Goal: Task Accomplishment & Management: Complete application form

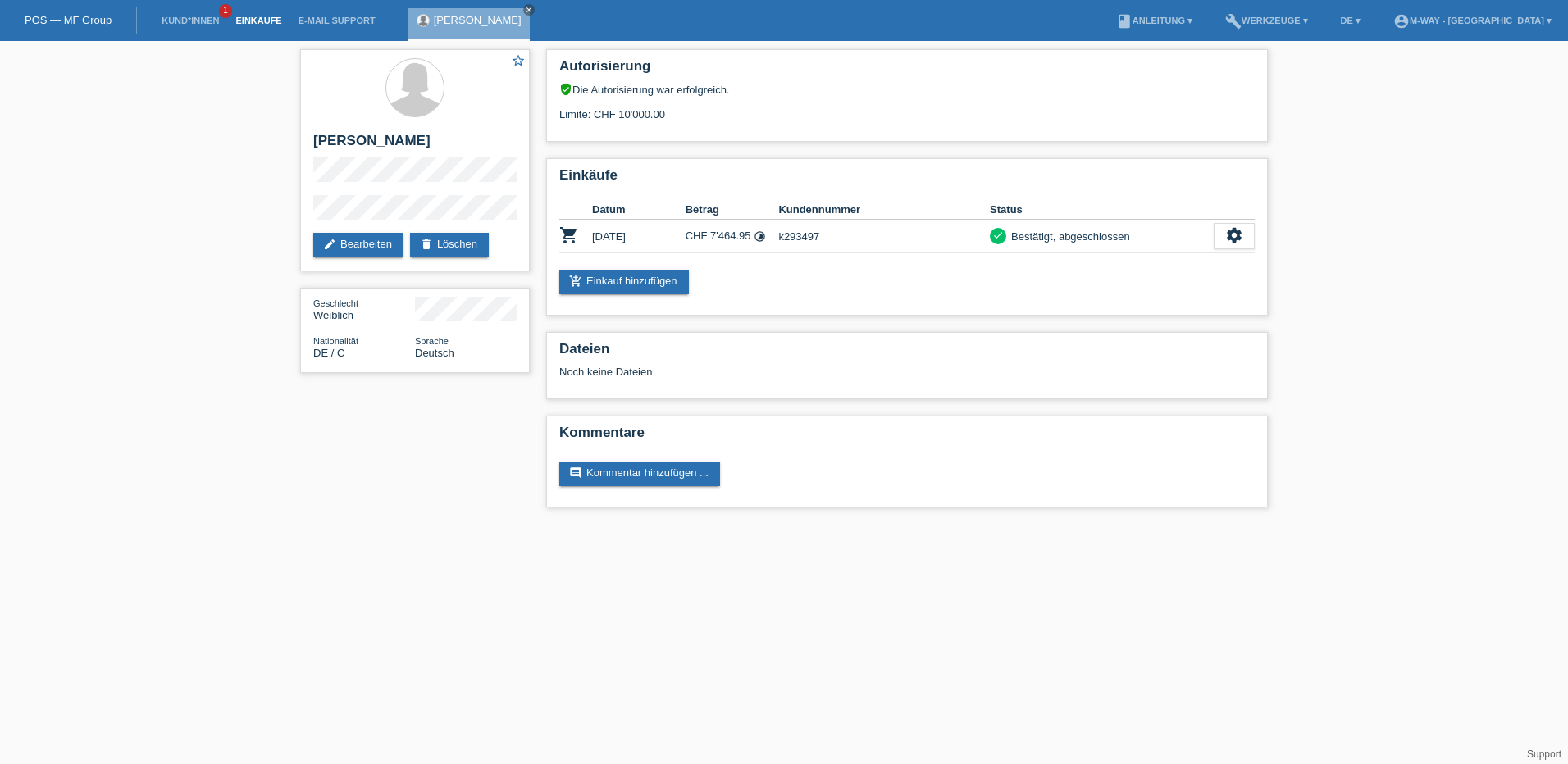
click at [247, 16] on link "Einkäufe" at bounding box center [259, 20] width 62 height 10
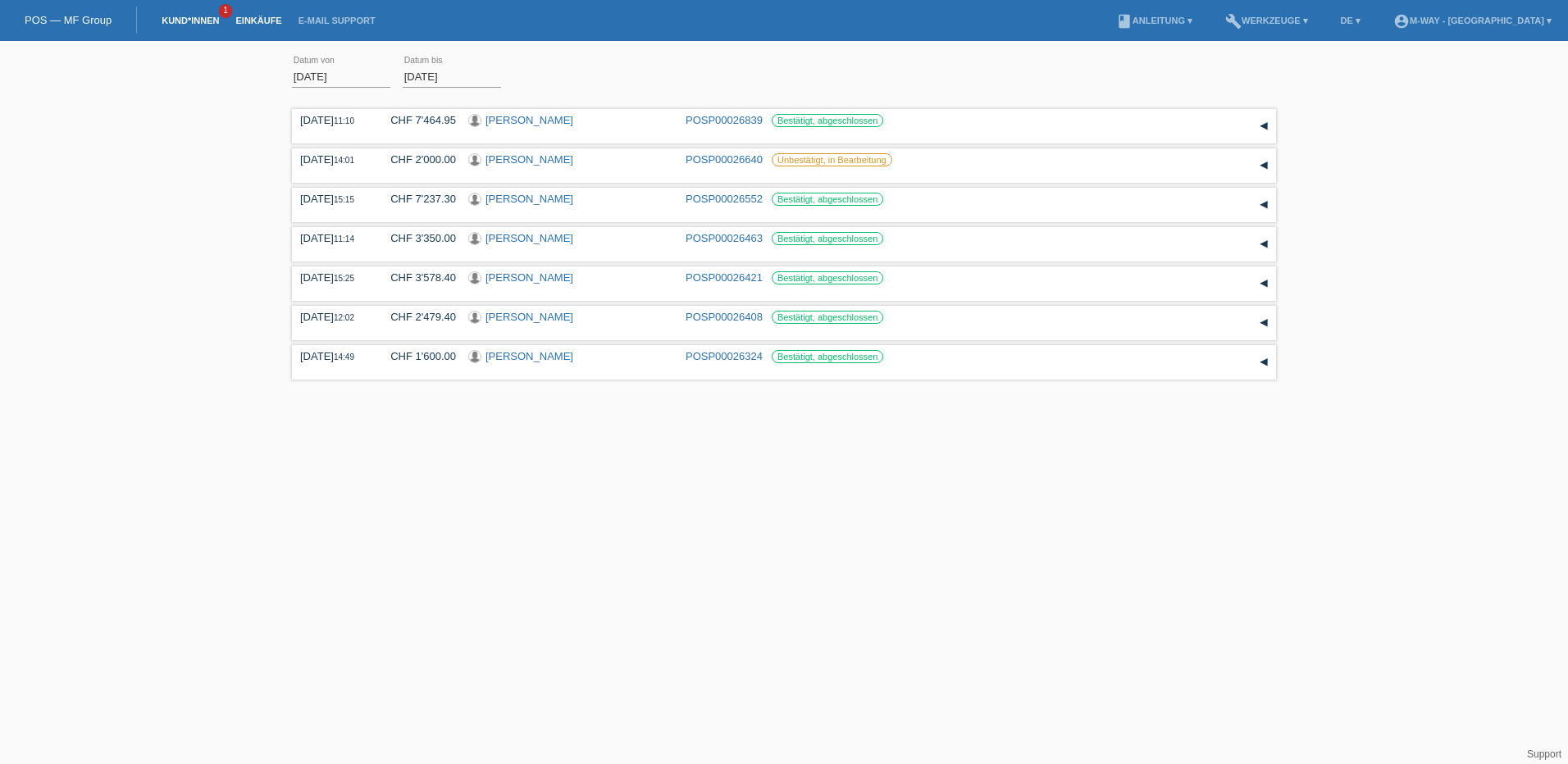
click at [196, 20] on link "Kund*innen" at bounding box center [190, 20] width 74 height 10
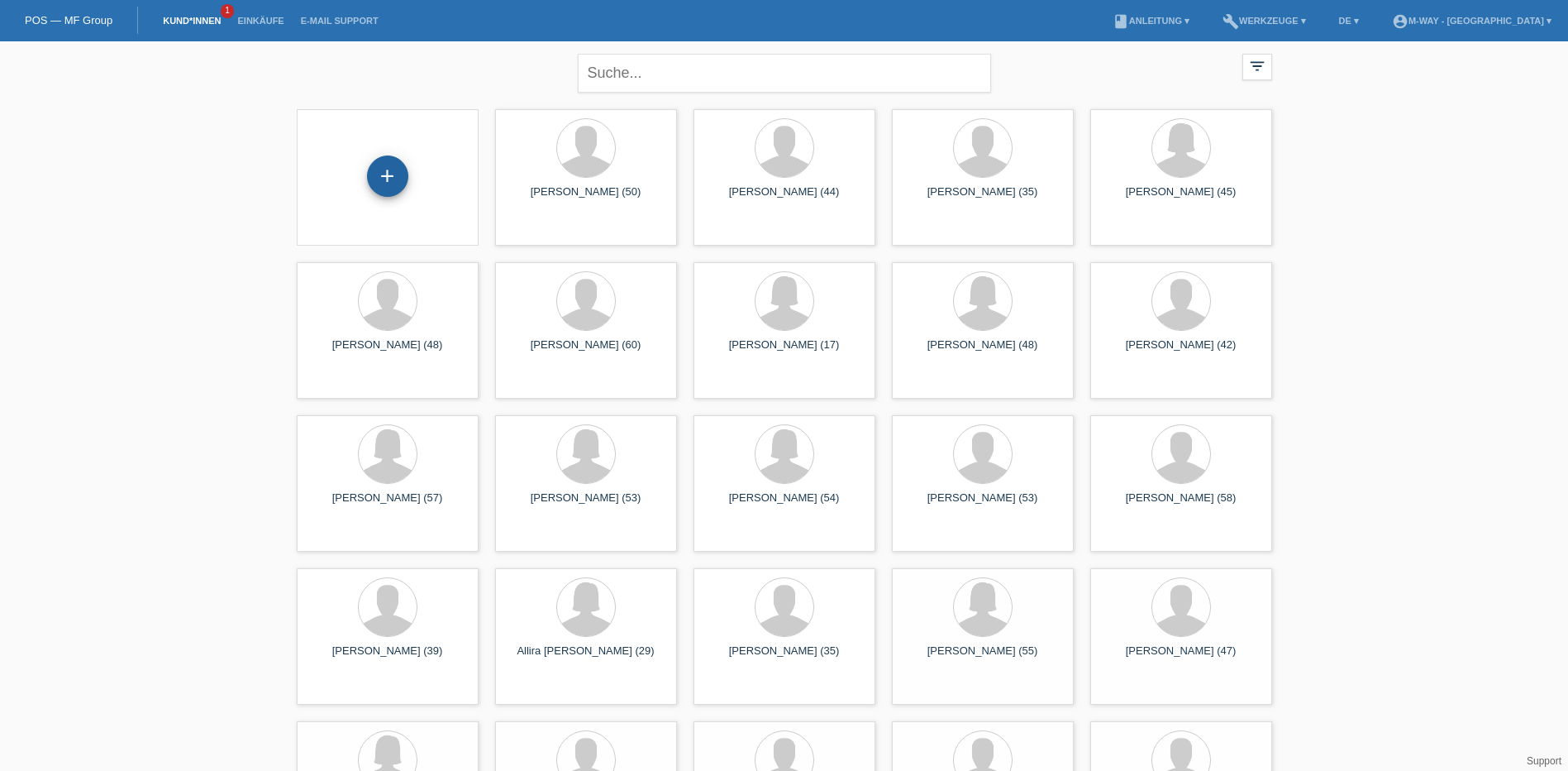
click at [410, 176] on div "+" at bounding box center [387, 177] width 155 height 44
click at [398, 176] on div "+" at bounding box center [388, 176] width 41 height 41
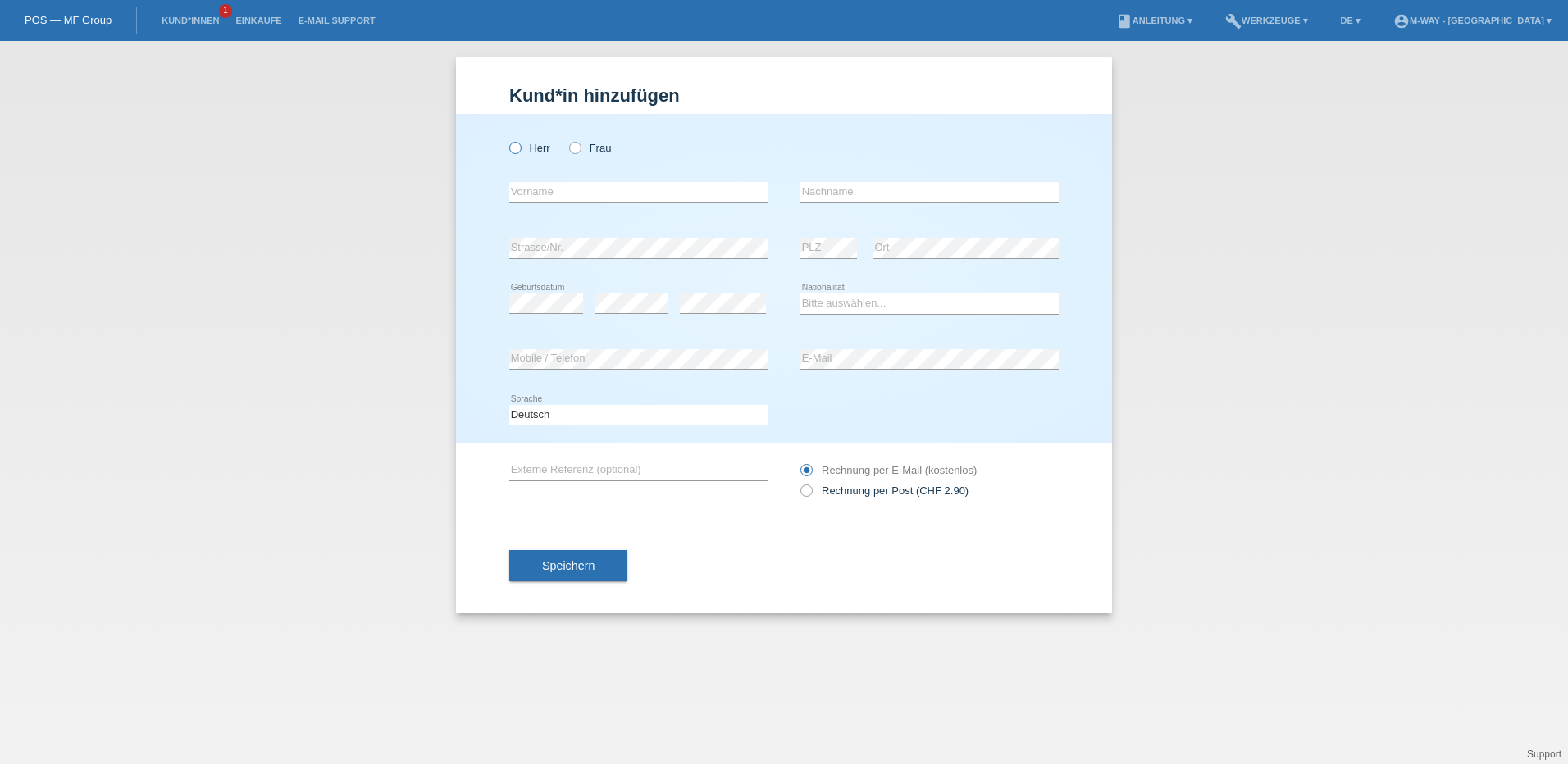
click at [507, 139] on icon at bounding box center [507, 139] width 0 height 0
click at [516, 145] on input "Herr" at bounding box center [515, 147] width 11 height 11
radio input "true"
click at [551, 191] on input "text" at bounding box center [638, 192] width 259 height 20
type input "[PERSON_NAME]"
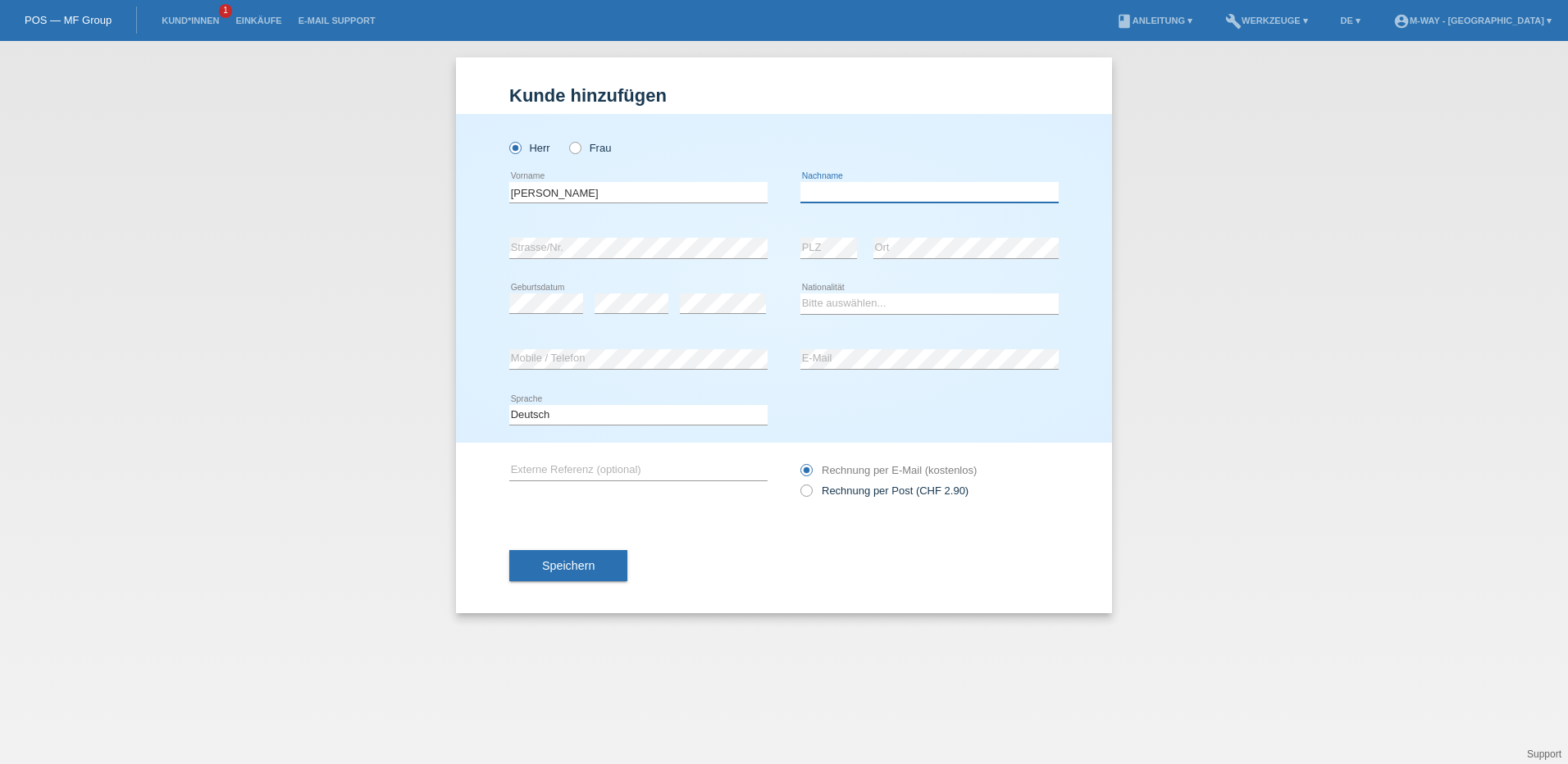
click at [867, 195] on input "text" at bounding box center [929, 192] width 259 height 20
type input "Neno"
click at [911, 308] on select "Bitte auswählen... Schweiz Deutschland Liechtenstein Österreich ------------ Af…" at bounding box center [929, 303] width 259 height 20
select select "NL"
click at [800, 293] on select "Bitte auswählen... Schweiz Deutschland Liechtenstein Österreich ------------ Af…" at bounding box center [929, 303] width 259 height 20
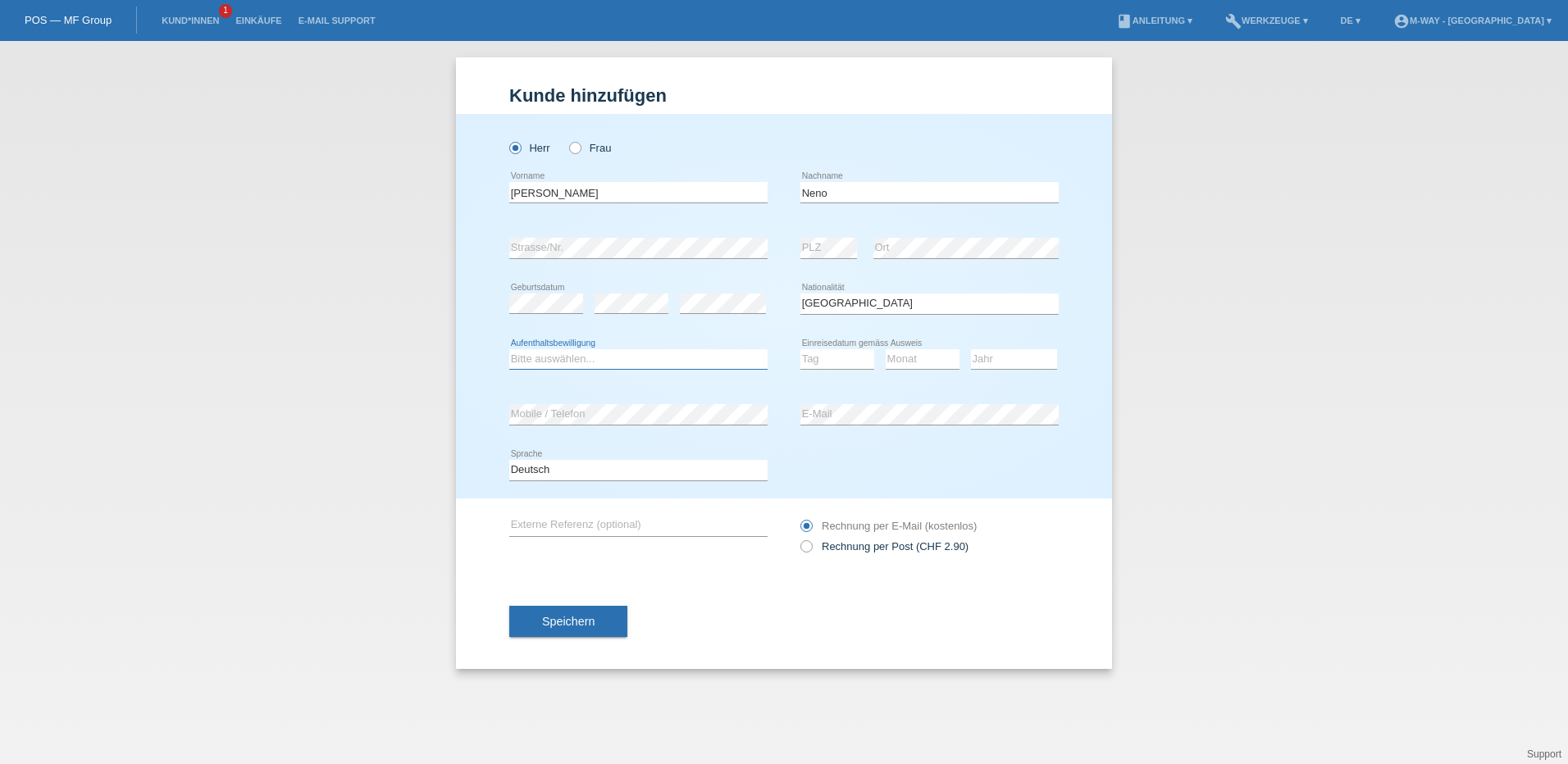
click at [702, 364] on select "Bitte auswählen... C B B - Flüchtlingsstatus Andere" at bounding box center [638, 359] width 259 height 20
select select "C"
click at [509, 349] on select "Bitte auswählen... C B B - Flüchtlingsstatus Andere" at bounding box center [638, 359] width 259 height 20
click at [854, 357] on select "Tag 01 02 03 04 05 06 07 08 09 10 11" at bounding box center [836, 359] width 74 height 20
select select "20"
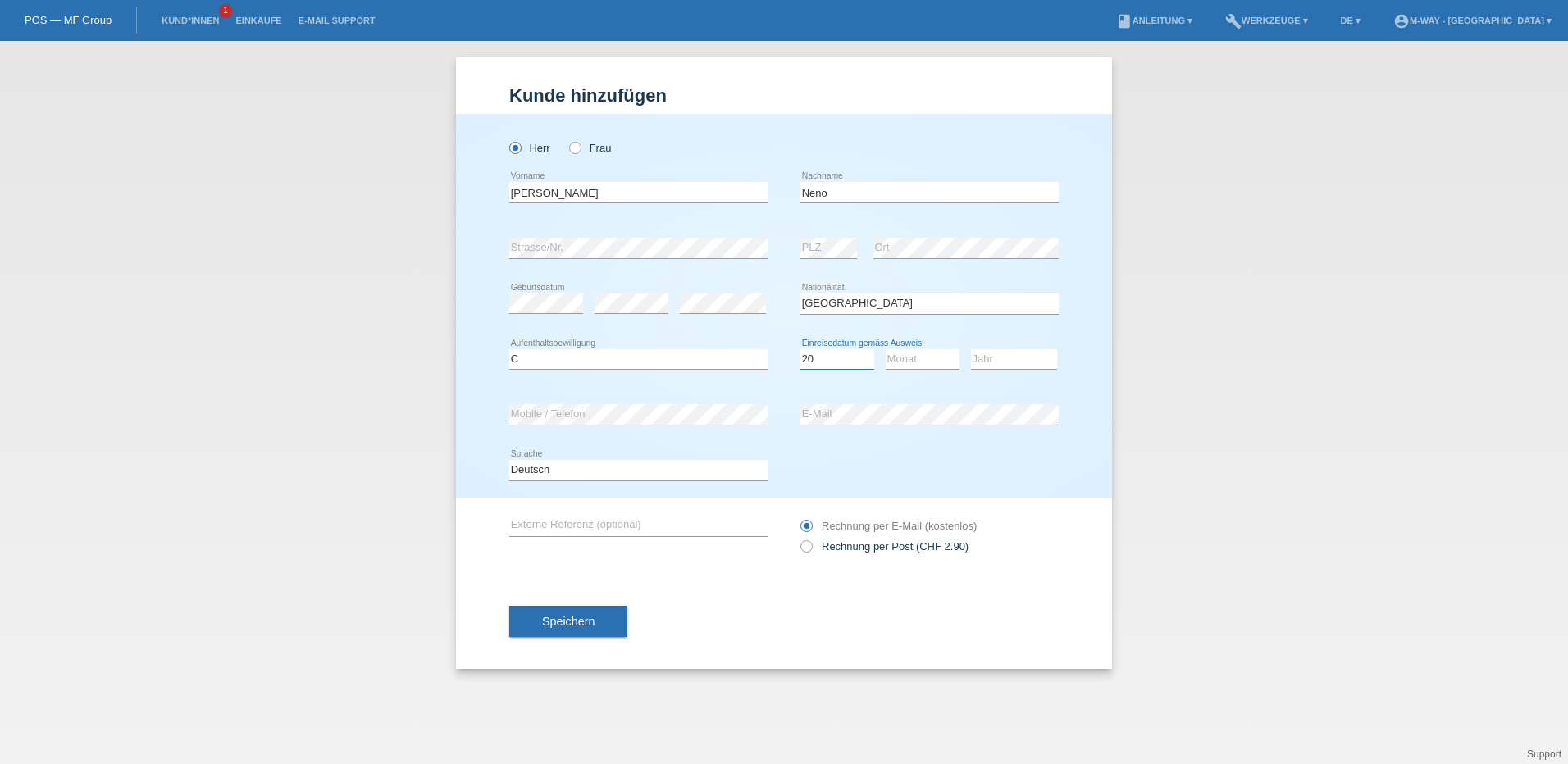
click at [800, 349] on select "Tag 01 02 03 04 05 06 07 08 09 10 11" at bounding box center [836, 359] width 74 height 20
click at [937, 362] on select "Monat 01 02 03 04 05 06 07 08 09 10 11" at bounding box center [922, 359] width 74 height 20
select select "10"
click at [885, 349] on select "Monat 01 02 03 04 05 06 07 08 09 10 11" at bounding box center [922, 359] width 74 height 20
click at [998, 360] on select "Jahr 2025 2024 2023 2022 2021 2020 2019 2018 2017 2016 2015 2014 2013 2012 2011…" at bounding box center [1013, 359] width 86 height 20
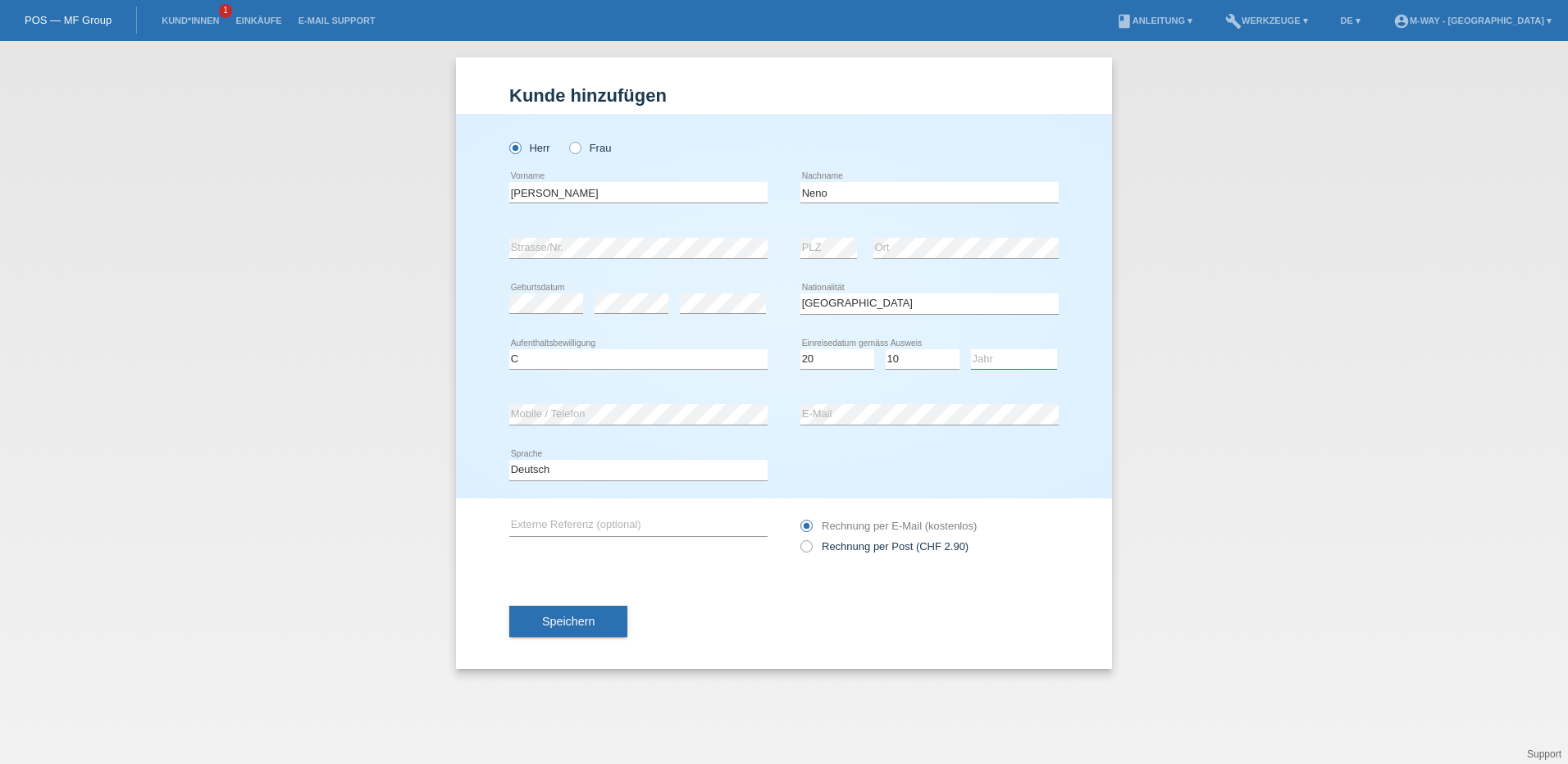
select select "2009"
click at [971, 349] on select "Jahr 2025 2024 2023 2022 2021 2020 2019 2018 2017 2016 2015 2014 2013 2012 2011…" at bounding box center [1013, 359] width 86 height 20
click at [577, 626] on span "Speichern" at bounding box center [568, 621] width 52 height 13
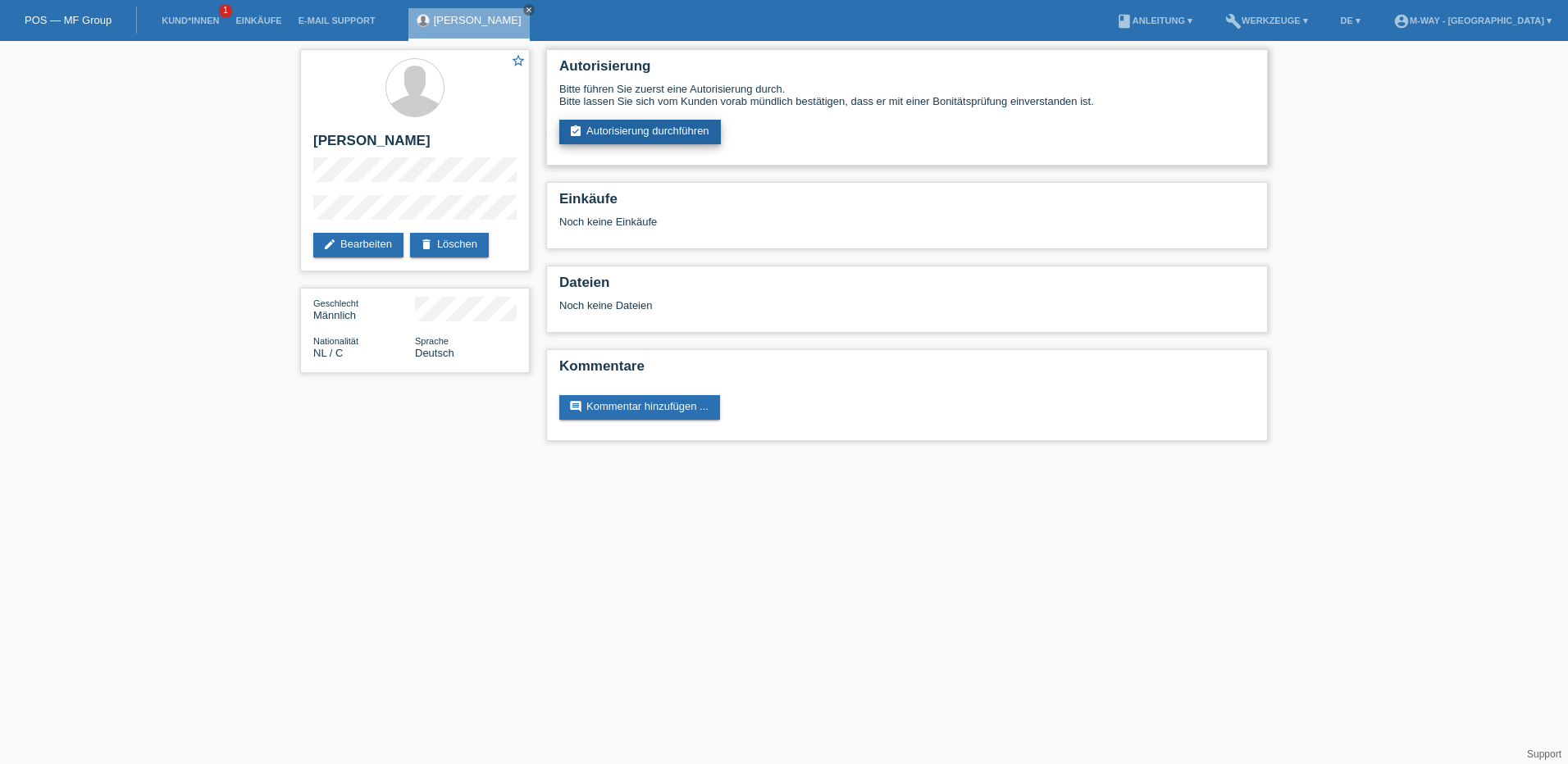
click at [638, 132] on link "assignment_turned_in Autorisierung durchführen" at bounding box center [640, 132] width 162 height 25
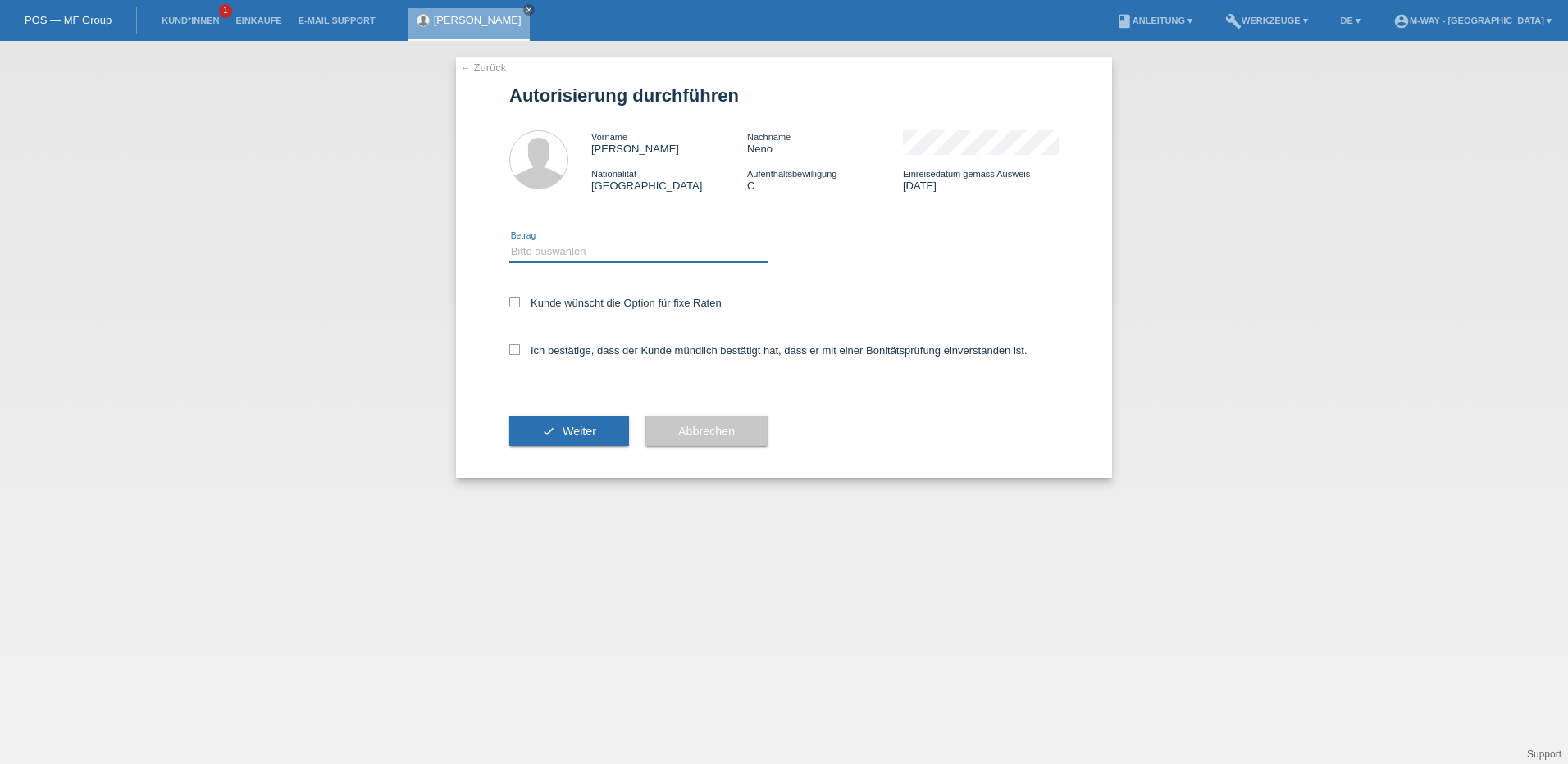
click at [519, 254] on select "Bitte auswählen CHF 1.00 - CHF 499.00 CHF 500.00 - CHF 1'999.00 CHF 2'000.00 - …" at bounding box center [638, 251] width 259 height 20
select select "3"
click at [509, 242] on select "Bitte auswählen CHF 1.00 - CHF 499.00 CHF 500.00 - CHF 1'999.00 CHF 2'000.00 - …" at bounding box center [638, 251] width 259 height 20
click at [516, 306] on icon at bounding box center [515, 302] width 11 height 11
click at [516, 306] on input "Kunde wünscht die Option für fixe Raten" at bounding box center [515, 302] width 11 height 11
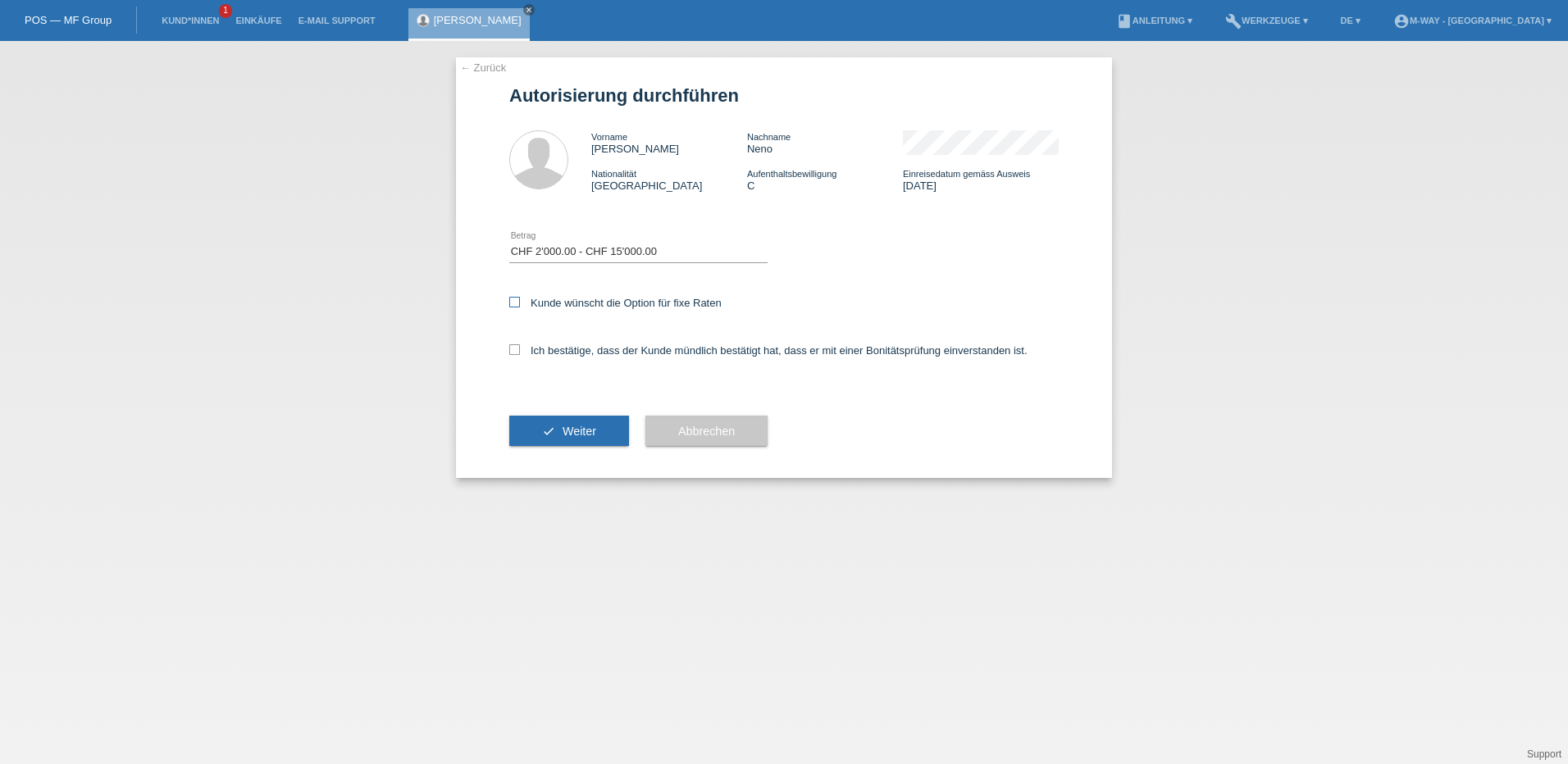
checkbox input "true"
click at [516, 346] on icon at bounding box center [515, 349] width 11 height 11
click at [516, 346] on input "Ich bestätige, dass der Kunde mündlich bestätigt hat, dass er mit einer Bonität…" at bounding box center [515, 349] width 11 height 11
checkbox input "true"
click at [546, 438] on button "check Weiter" at bounding box center [569, 431] width 120 height 31
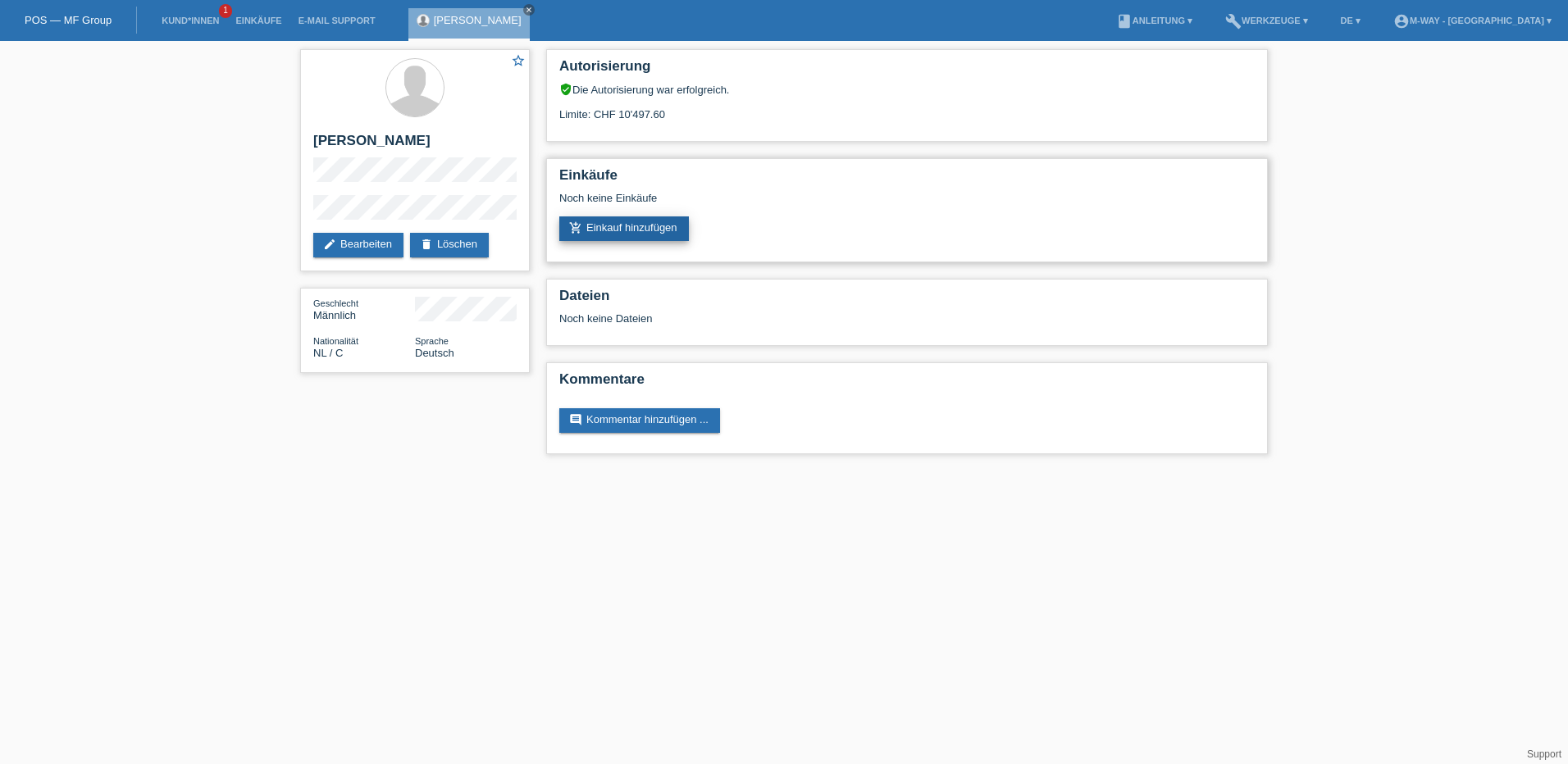
click at [574, 223] on icon "add_shopping_cart" at bounding box center [575, 227] width 13 height 13
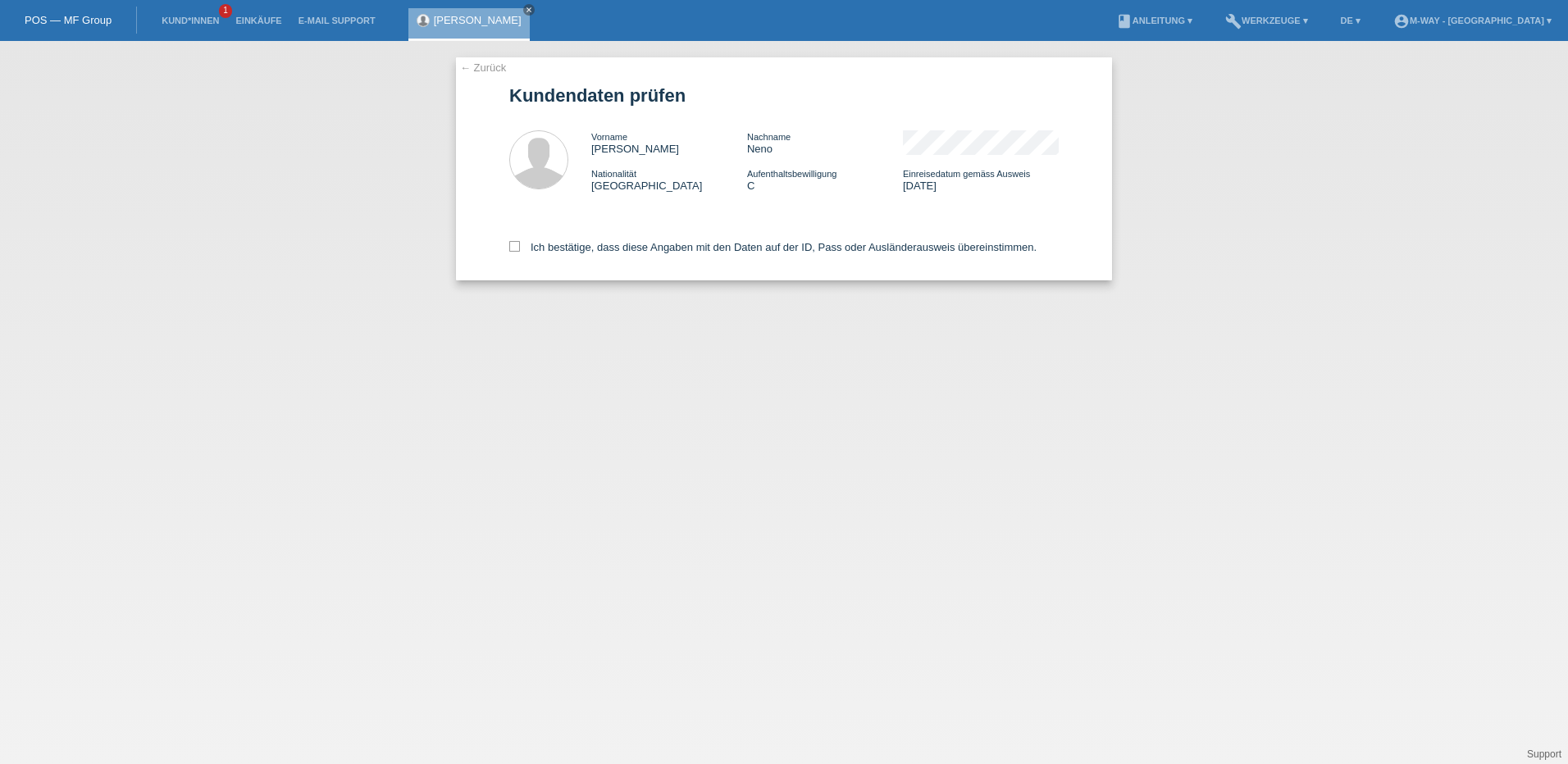
click at [507, 245] on div "← Zurück Kundendaten prüfen Vorname [PERSON_NAME] Nachname Neno Nationalität [G…" at bounding box center [784, 169] width 656 height 223
click at [513, 243] on icon at bounding box center [515, 246] width 11 height 11
click at [513, 243] on input "Ich bestätige, dass diese Angaben mit den Daten auf der ID, Pass oder Ausländer…" at bounding box center [515, 246] width 11 height 11
checkbox input "true"
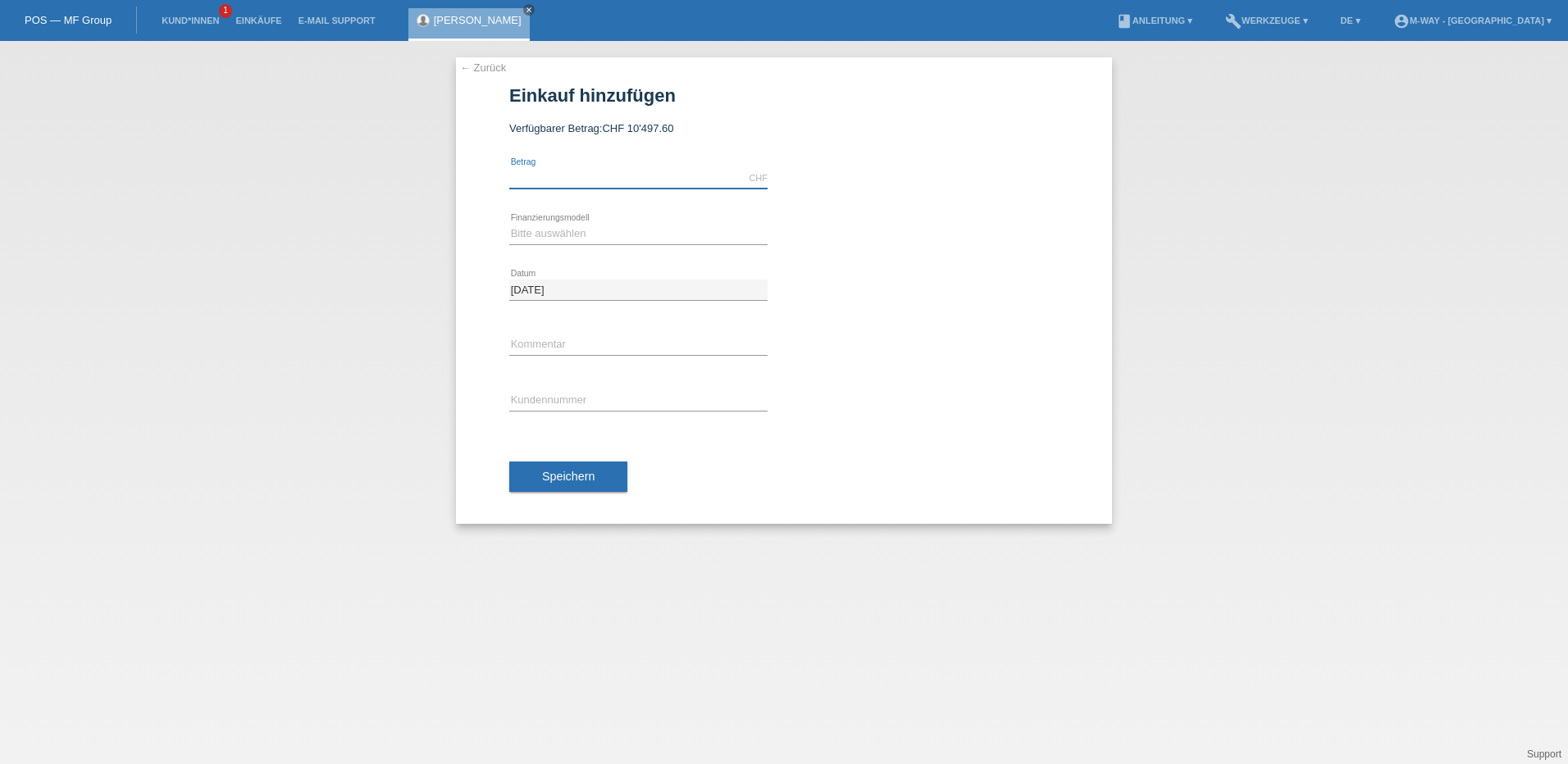
click at [566, 179] on input "text" at bounding box center [638, 178] width 259 height 20
type input "2750.00"
click at [543, 233] on select "Bitte auswählen Fixe Raten Kauf auf Rechnung mit Teilzahlungsoption" at bounding box center [638, 234] width 259 height 20
select select "77"
click at [509, 224] on select "Bitte auswählen Fixe Raten Kauf auf Rechnung mit Teilzahlungsoption" at bounding box center [638, 234] width 259 height 20
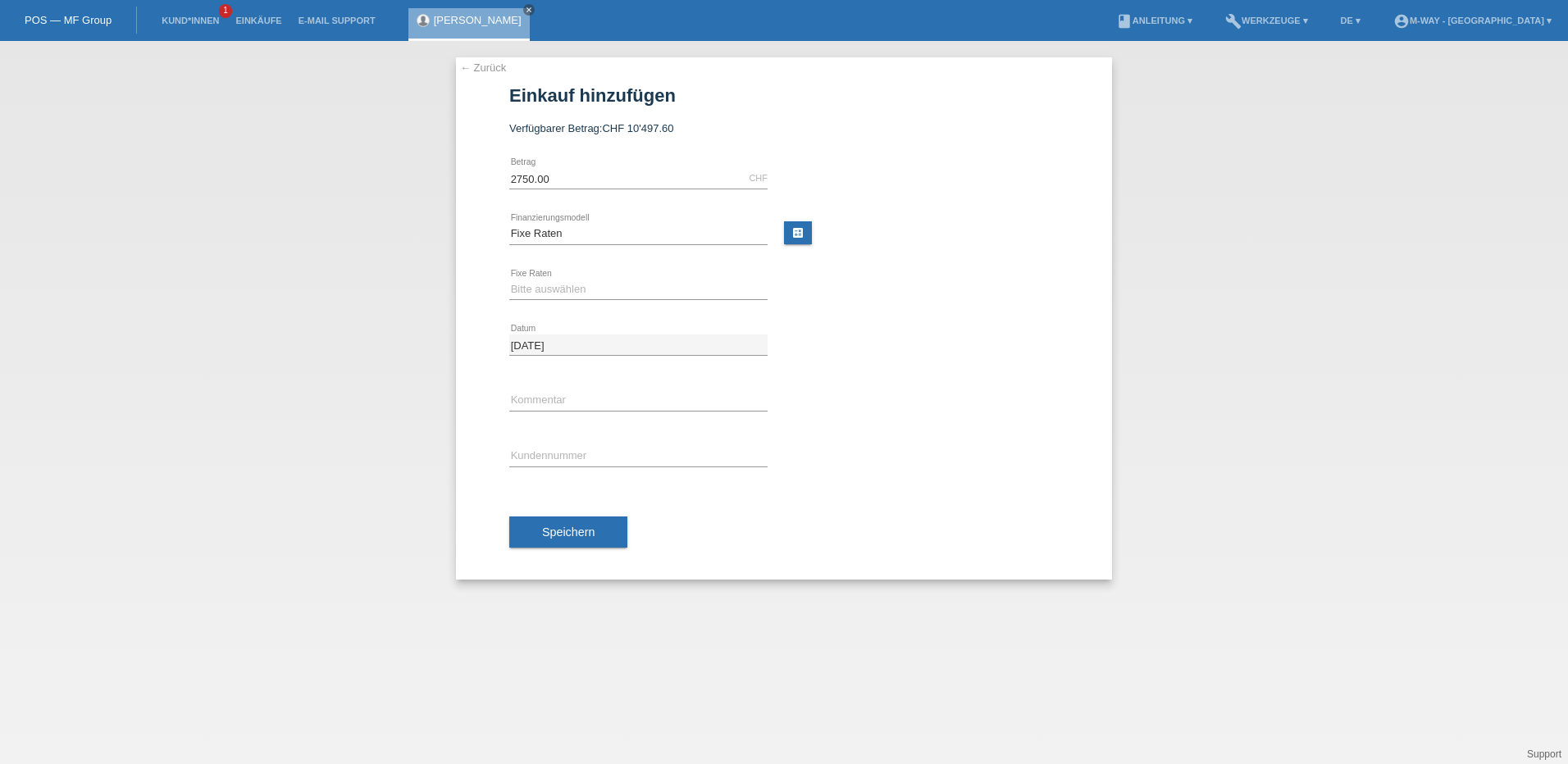
click at [794, 233] on link "calculate" at bounding box center [797, 233] width 28 height 23
type input "2750.00"
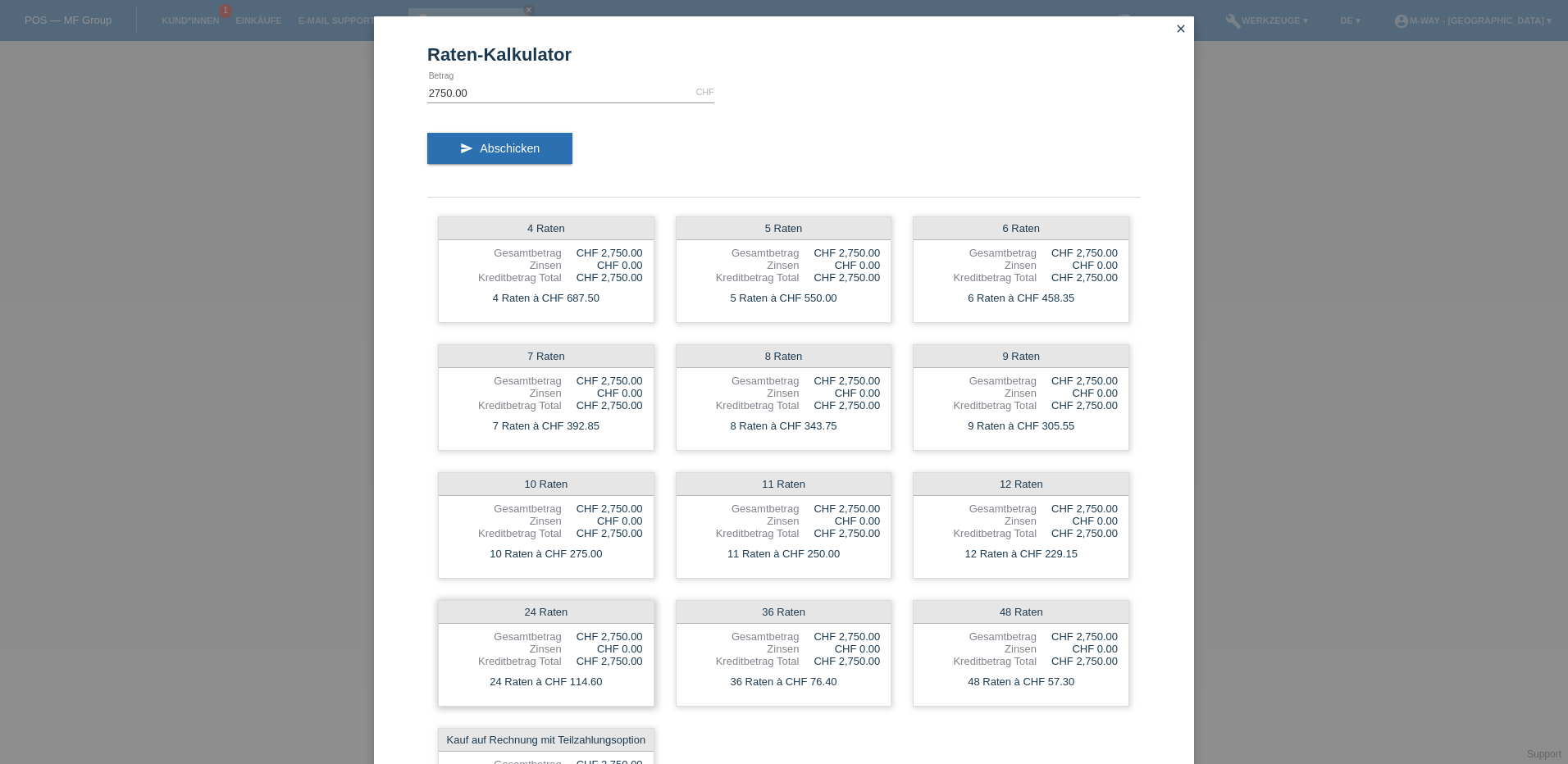
click at [576, 665] on div "CHF 2,750.00" at bounding box center [602, 661] width 81 height 12
drag, startPoint x: 595, startPoint y: 683, endPoint x: 564, endPoint y: 682, distance: 31.0
click at [564, 682] on div "24 Raten à CHF 114.60" at bounding box center [547, 682] width 215 height 21
click at [344, 552] on div "Raten-Kalkulator 2750.00 CHF error Betrag send Abschicken 4 Raten Gesamtbetrag …" at bounding box center [784, 382] width 1568 height 764
click at [511, 609] on div "24 Raten" at bounding box center [547, 612] width 215 height 23
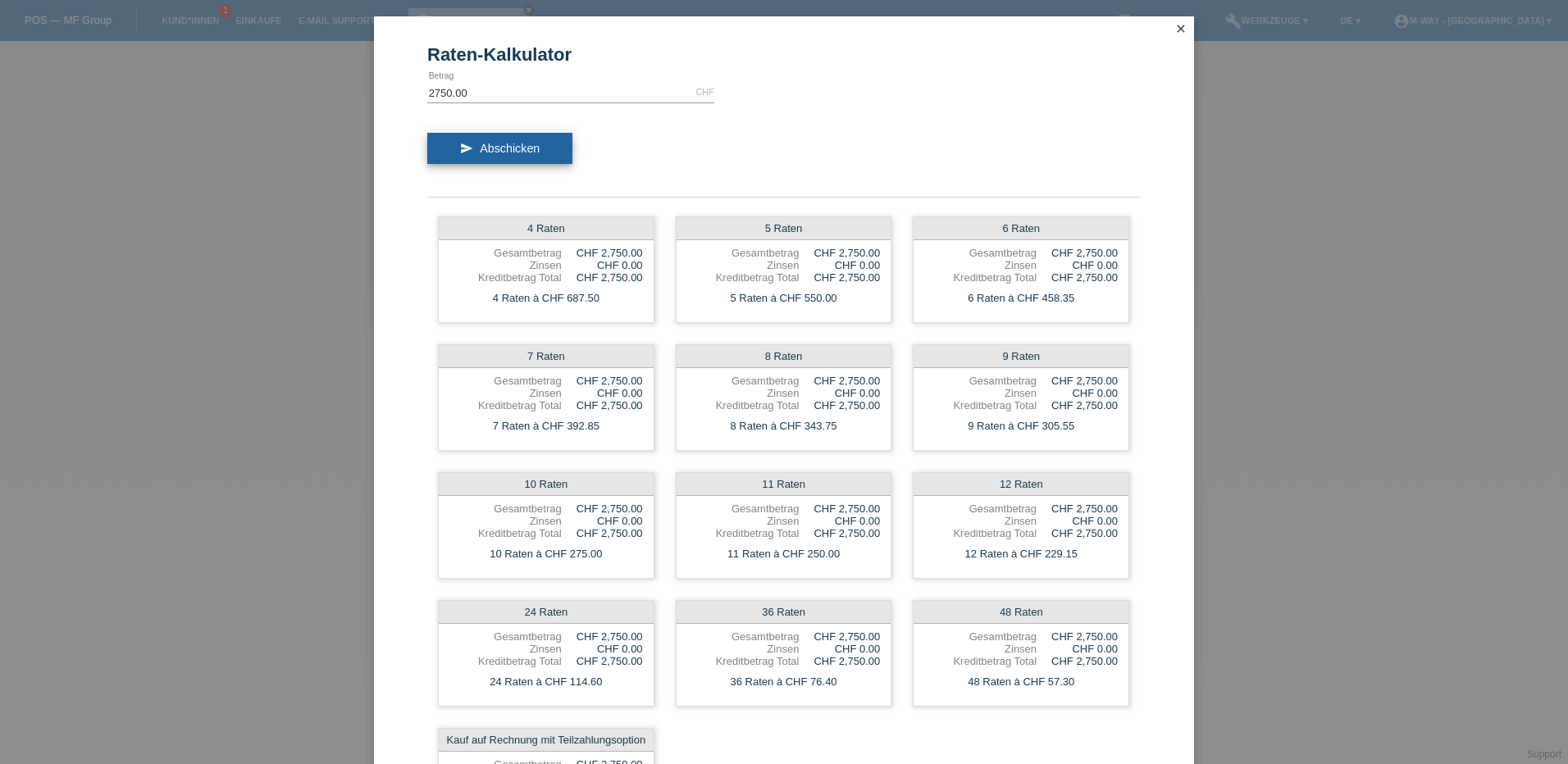
click at [492, 146] on span "Abschicken" at bounding box center [509, 148] width 60 height 13
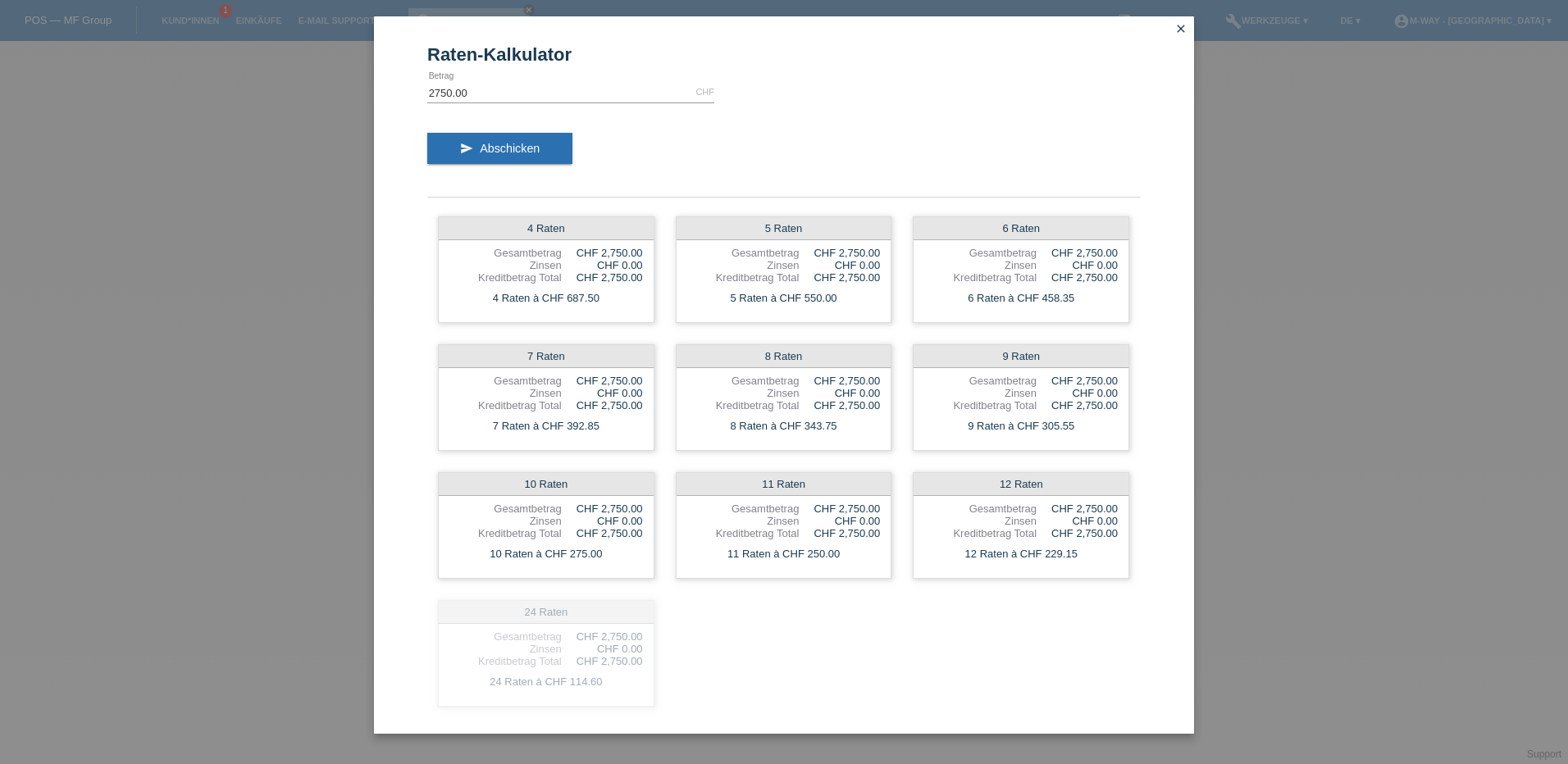
click at [1180, 28] on icon "close" at bounding box center [1180, 28] width 13 height 13
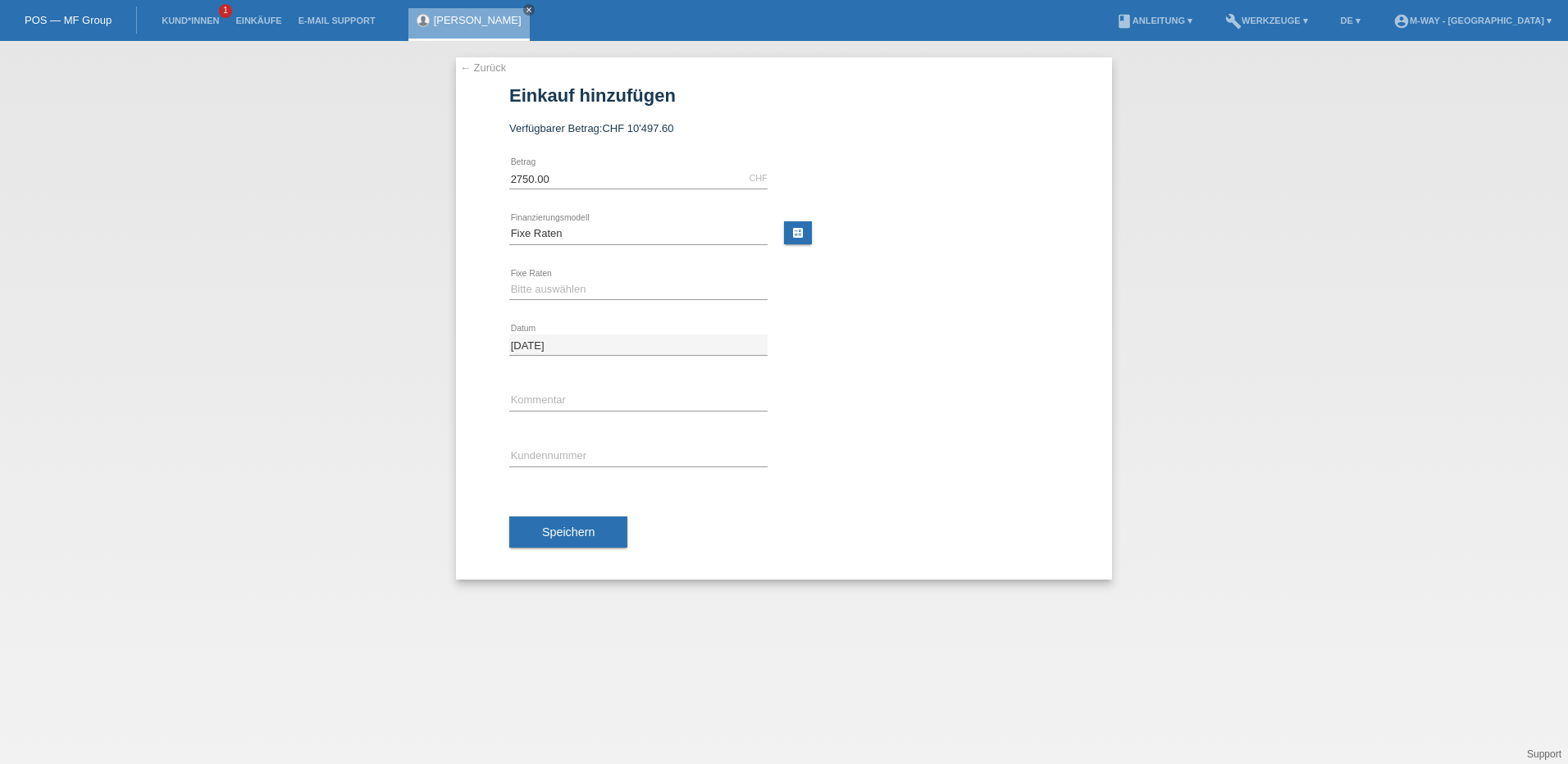
click at [436, 26] on link "[PERSON_NAME]" at bounding box center [477, 20] width 88 height 12
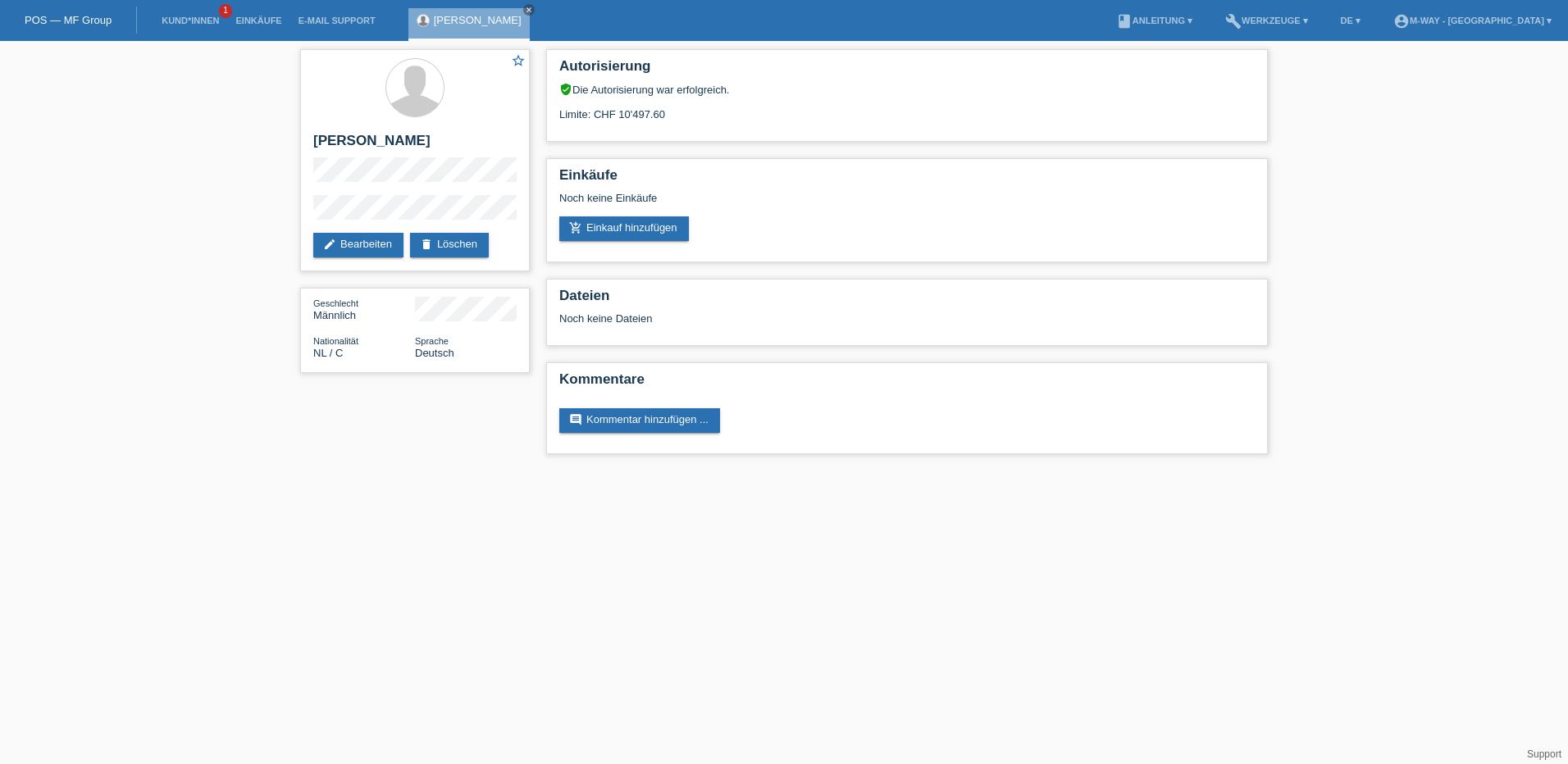
click at [76, 22] on link "POS — MF Group" at bounding box center [68, 20] width 87 height 12
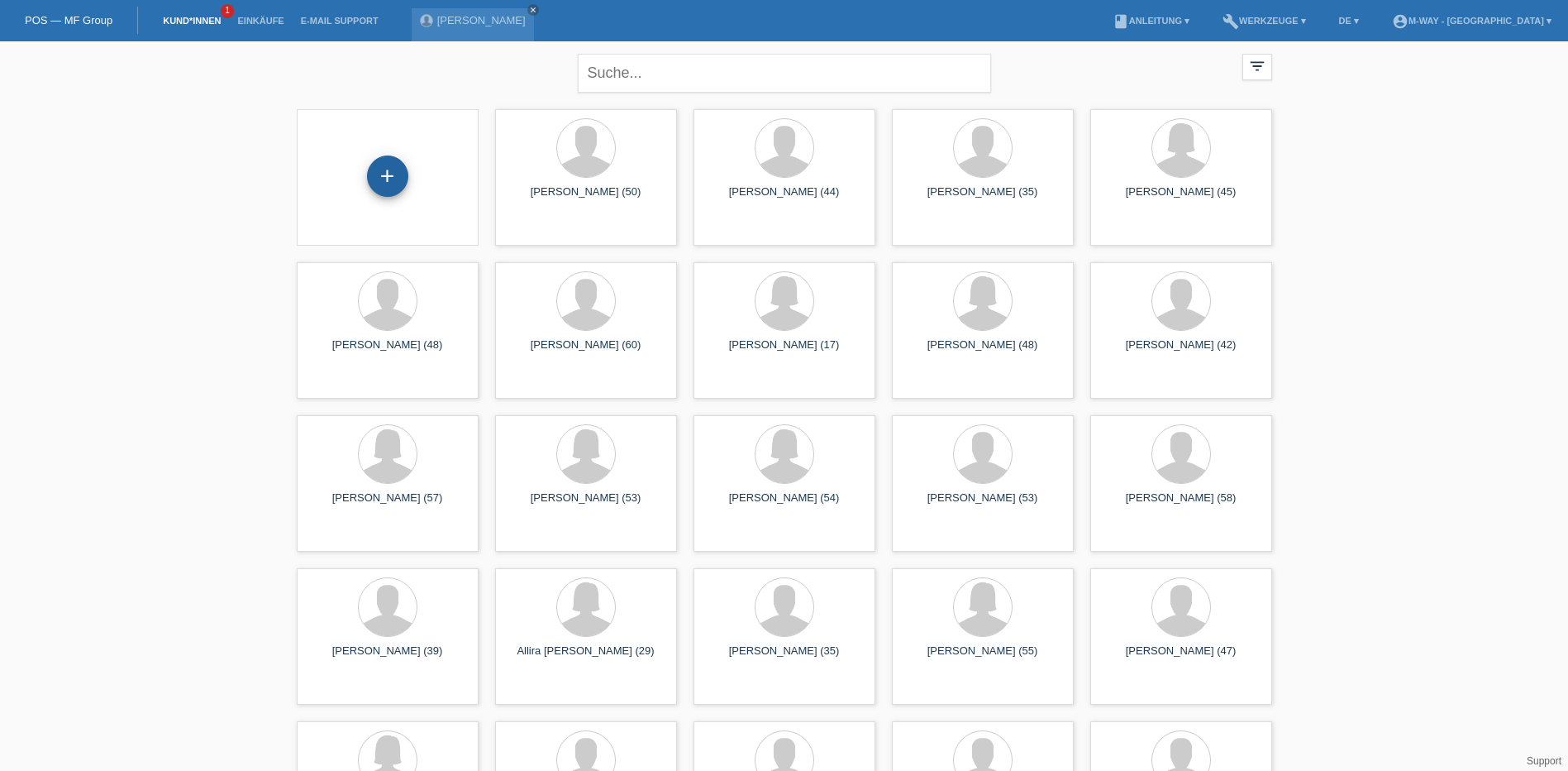
click at [385, 178] on div "+" at bounding box center [388, 176] width 41 height 41
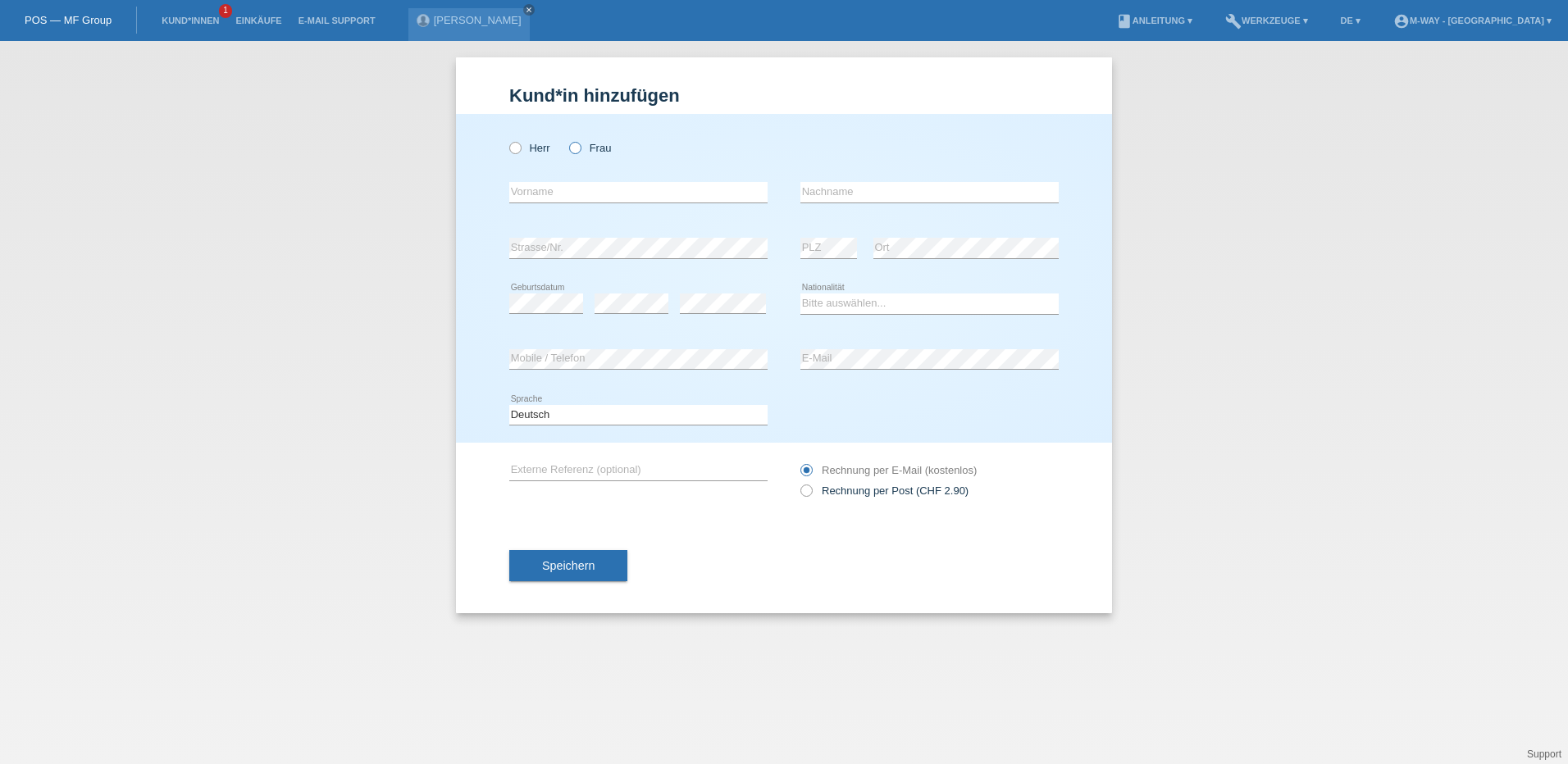
click at [566, 139] on icon at bounding box center [566, 139] width 0 height 0
click at [577, 147] on input "Frau" at bounding box center [574, 147] width 11 height 11
radio input "true"
click at [597, 187] on input "text" at bounding box center [638, 192] width 259 height 20
type input "Fabienne"
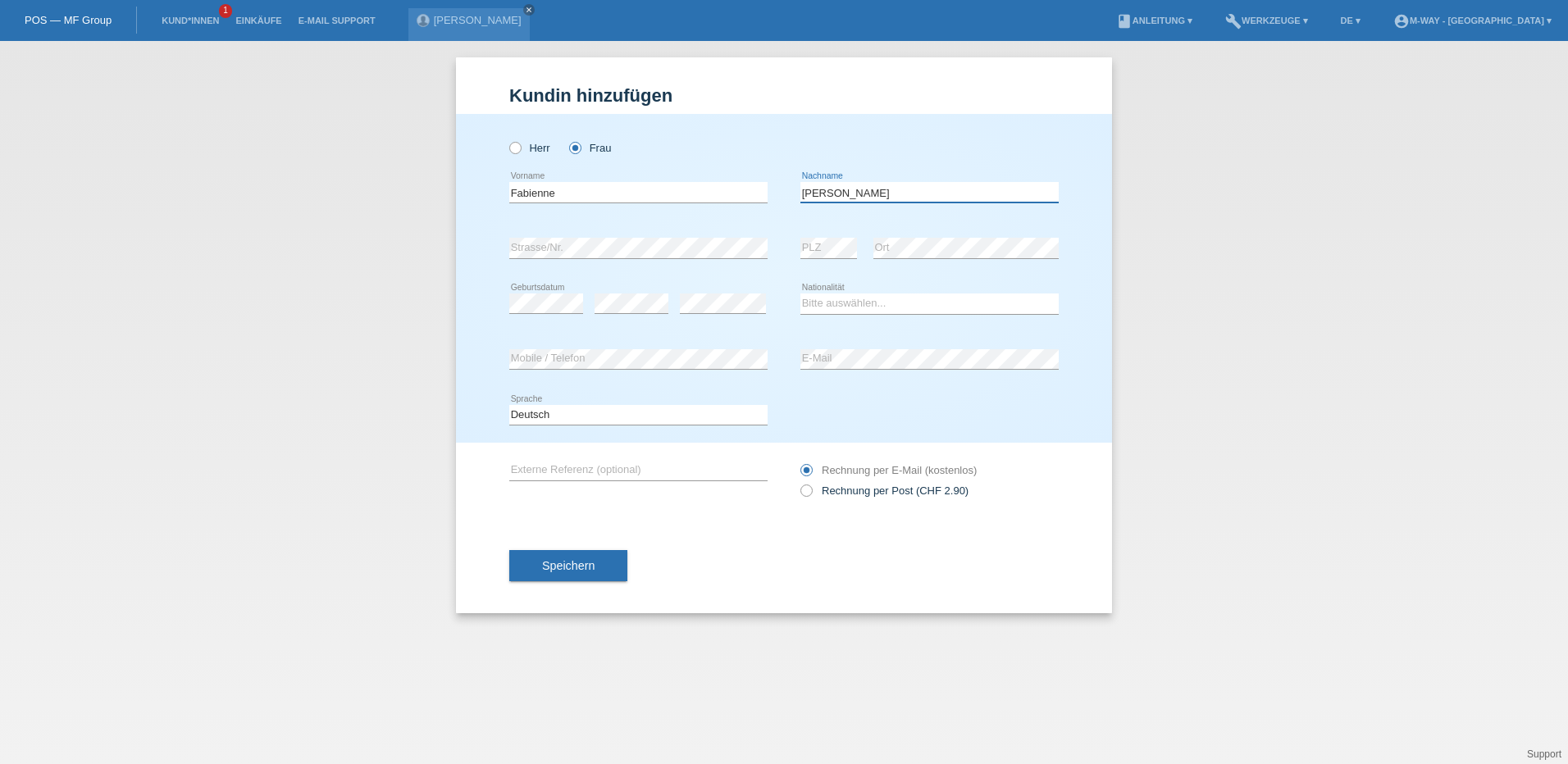
type input "[PERSON_NAME]"
click at [858, 300] on select "Bitte auswählen... Schweiz Deutschland Liechtenstein Österreich ------------ Af…" at bounding box center [929, 303] width 259 height 20
select select "CH"
click at [800, 293] on select "Bitte auswählen... Schweiz Deutschland Liechtenstein Österreich ------------ Af…" at bounding box center [929, 303] width 259 height 20
click at [545, 575] on button "Speichern" at bounding box center [568, 565] width 118 height 31
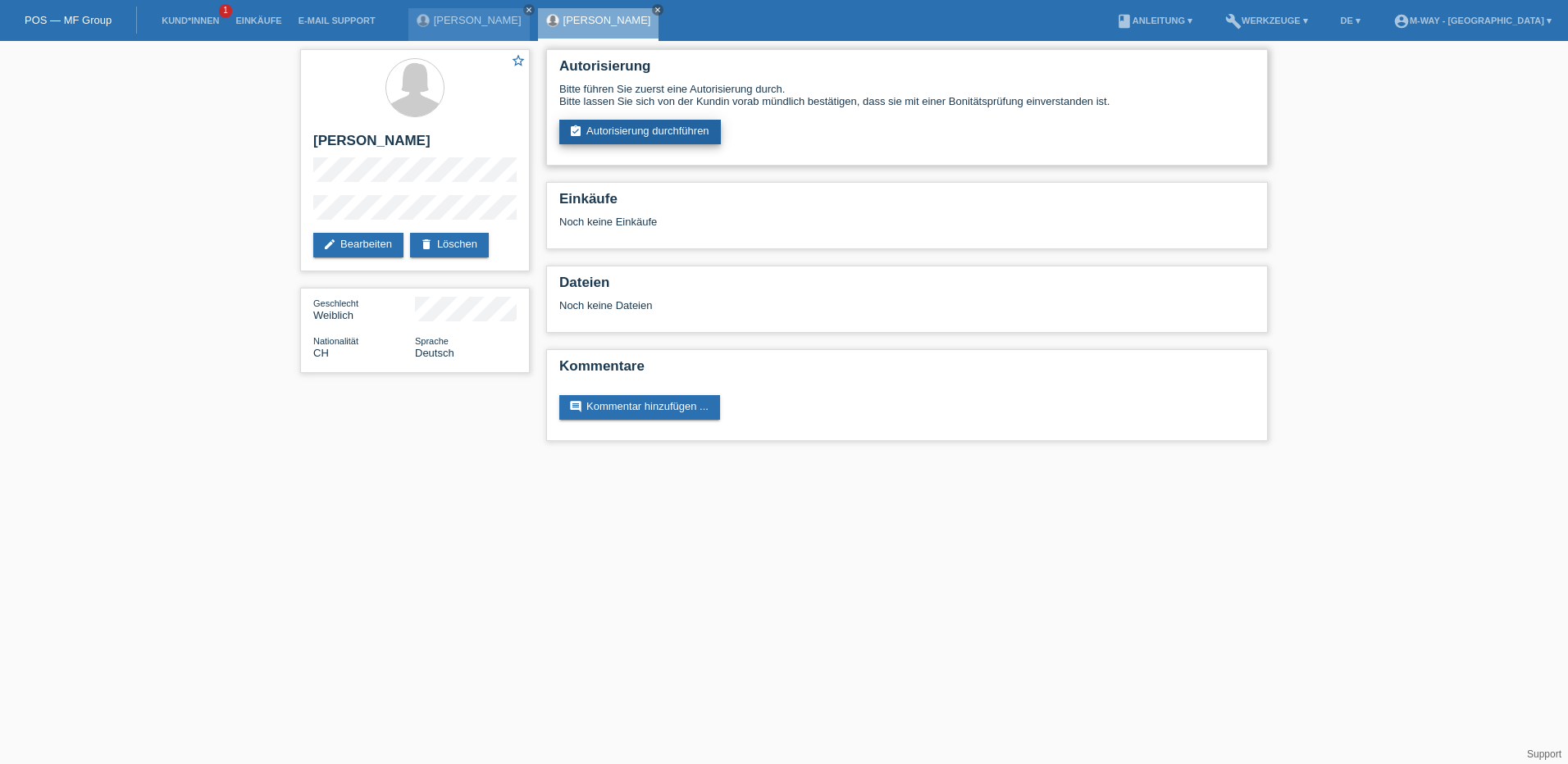
click at [595, 127] on link "assignment_turned_in Autorisierung durchführen" at bounding box center [640, 132] width 162 height 25
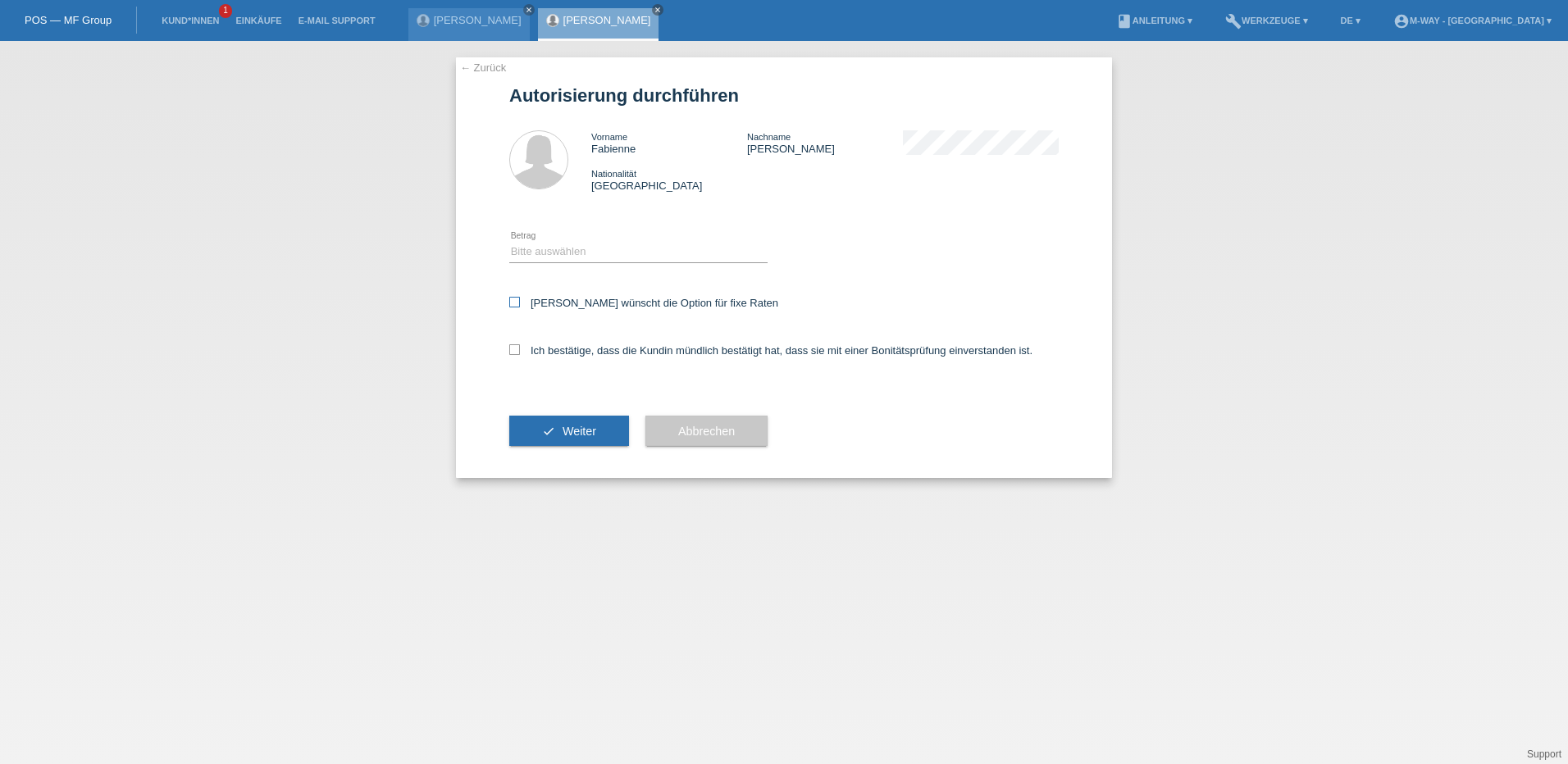
click at [515, 302] on icon at bounding box center [515, 302] width 11 height 11
click at [515, 302] on input "[PERSON_NAME] wünscht die Option für fixe Raten" at bounding box center [515, 302] width 11 height 11
checkbox input "true"
click at [513, 351] on icon at bounding box center [515, 349] width 11 height 11
click at [513, 351] on input "Ich bestätige, dass die Kundin mündlich bestätigt hat, dass sie mit einer Bonit…" at bounding box center [515, 349] width 11 height 11
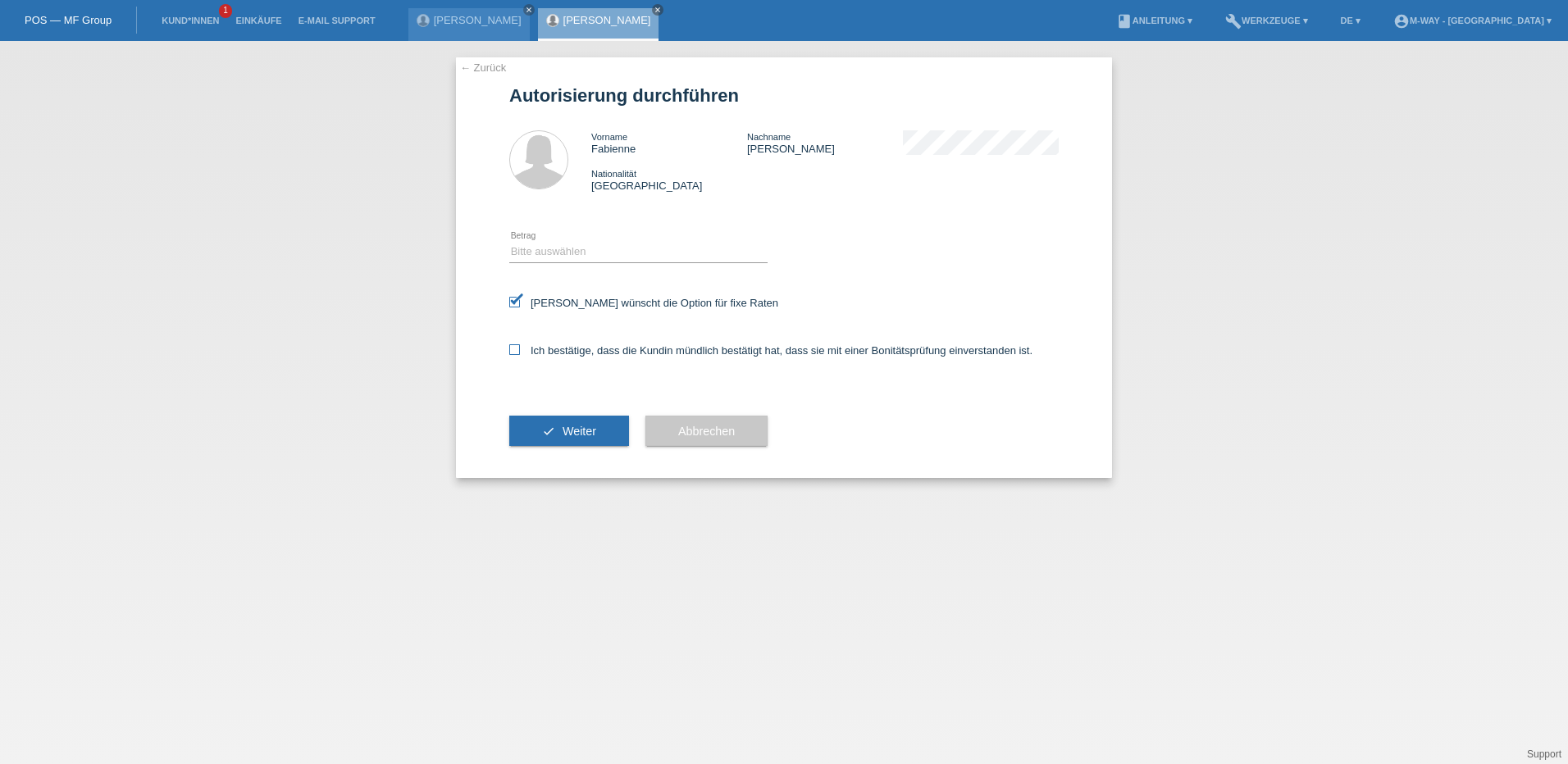
checkbox input "true"
click at [573, 430] on span "Weiter" at bounding box center [580, 431] width 34 height 13
click at [562, 248] on select "Bitte auswählen CHF 1.00 - CHF 499.00 CHF 500.00 - CHF 1'999.00 CHF 2'000.00 - …" at bounding box center [638, 251] width 259 height 20
select select "3"
click at [509, 242] on select "Bitte auswählen CHF 1.00 - CHF 499.00 CHF 500.00 - CHF 1'999.00 CHF 2'000.00 - …" at bounding box center [638, 251] width 259 height 20
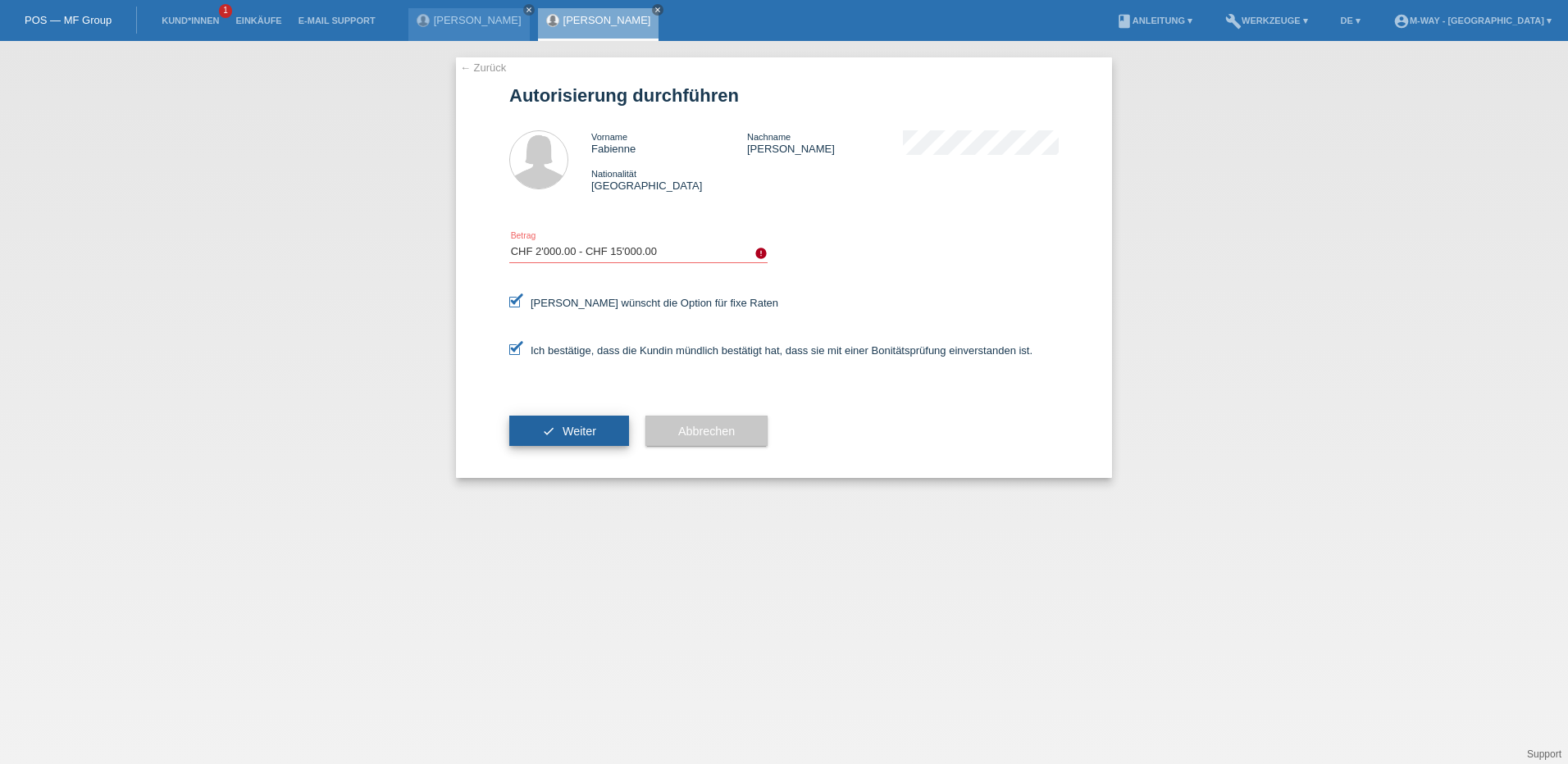
click at [552, 430] on button "check Weiter" at bounding box center [569, 431] width 120 height 31
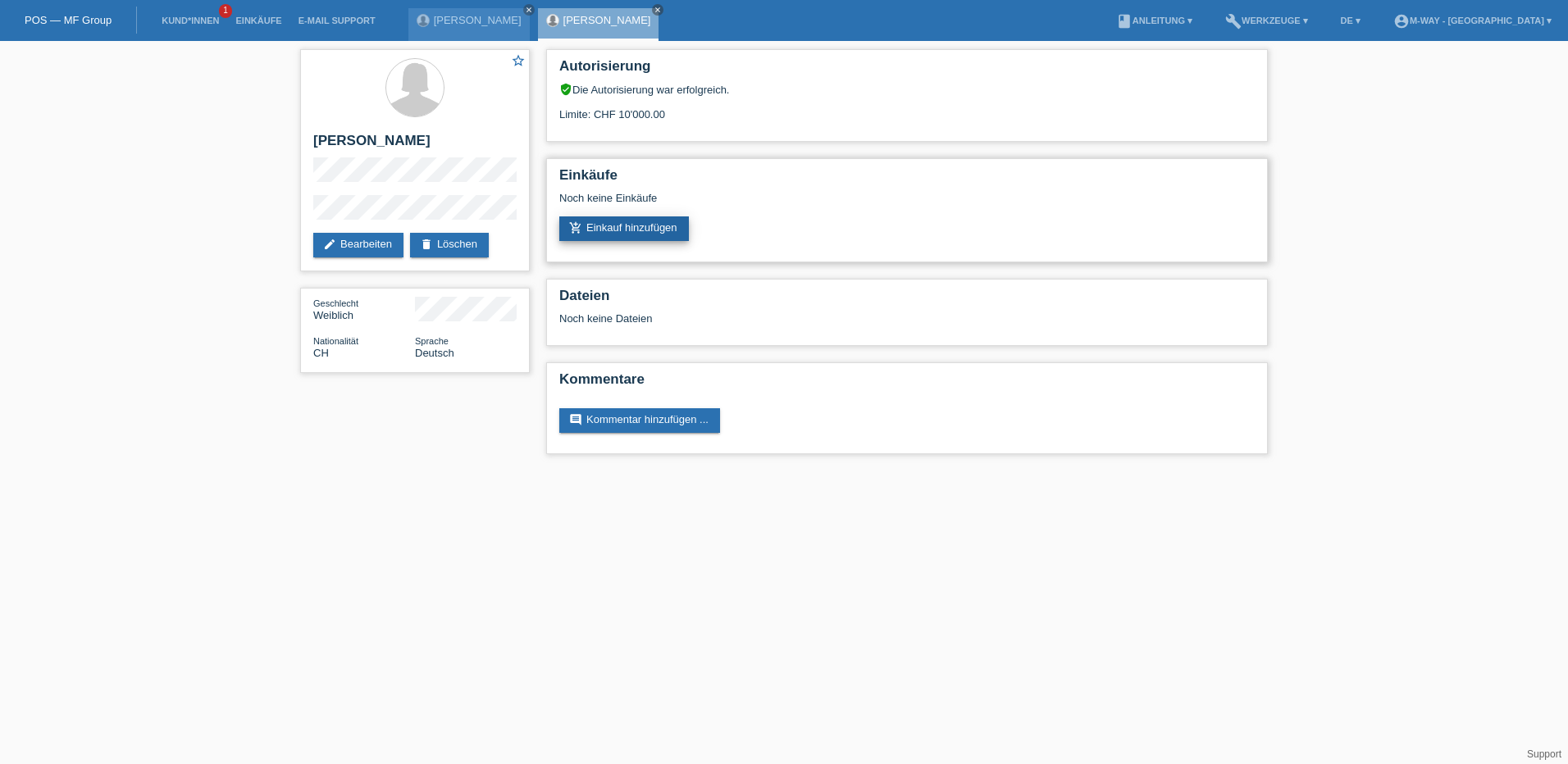
click at [628, 227] on link "add_shopping_cart Einkauf hinzufügen" at bounding box center [624, 229] width 130 height 25
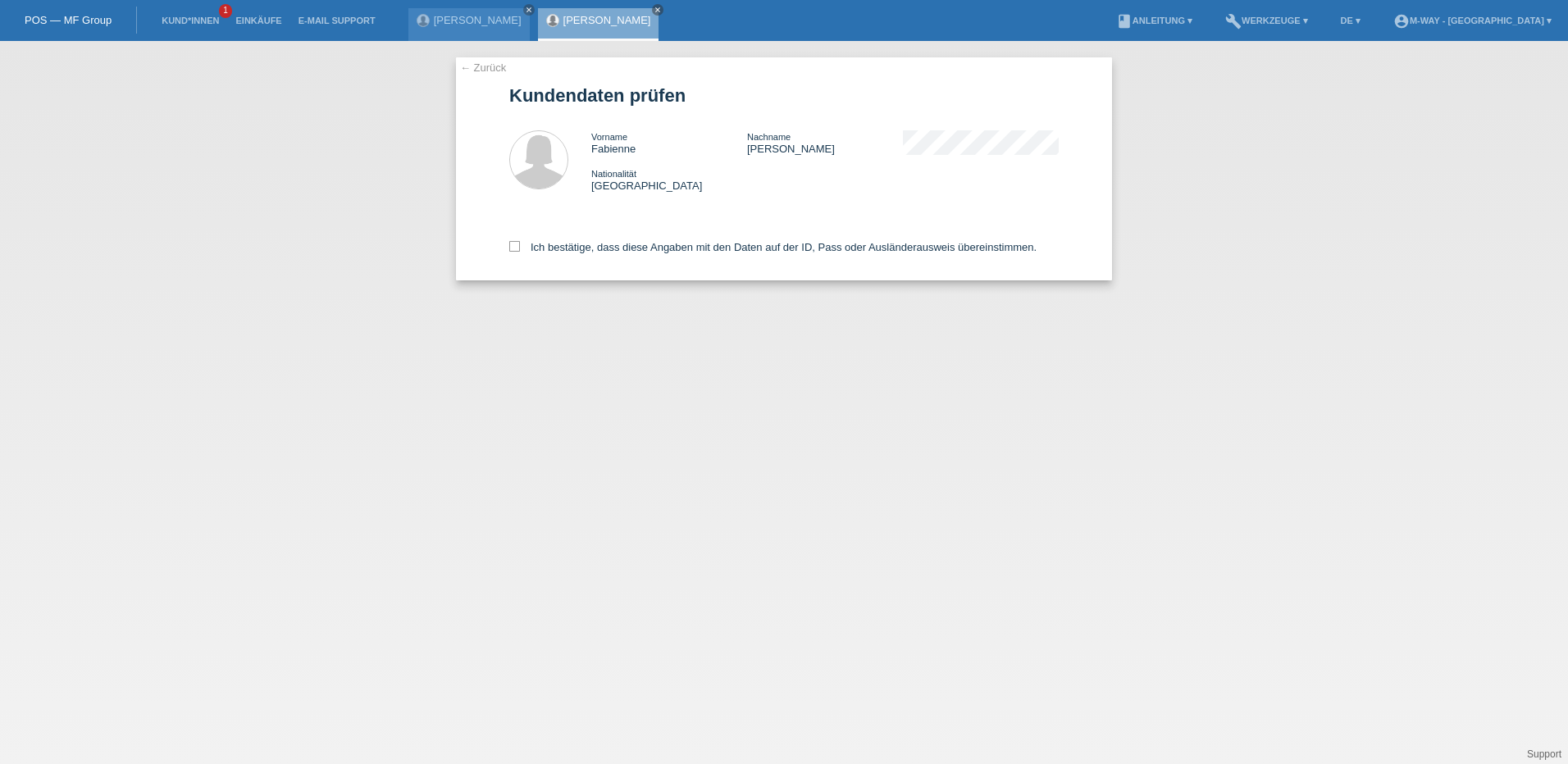
click at [506, 248] on div "← Zurück Kundendaten prüfen Vorname Fabienne Nachname Schildknecht Nationalität…" at bounding box center [784, 169] width 656 height 223
click at [522, 248] on label "Ich bestätige, dass diese Angaben mit den Daten auf der ID, Pass oder Ausländer…" at bounding box center [772, 247] width 527 height 12
click at [520, 248] on input "Ich bestätige, dass diese Angaben mit den Daten auf der ID, Pass oder Ausländer…" at bounding box center [515, 246] width 11 height 11
checkbox input "true"
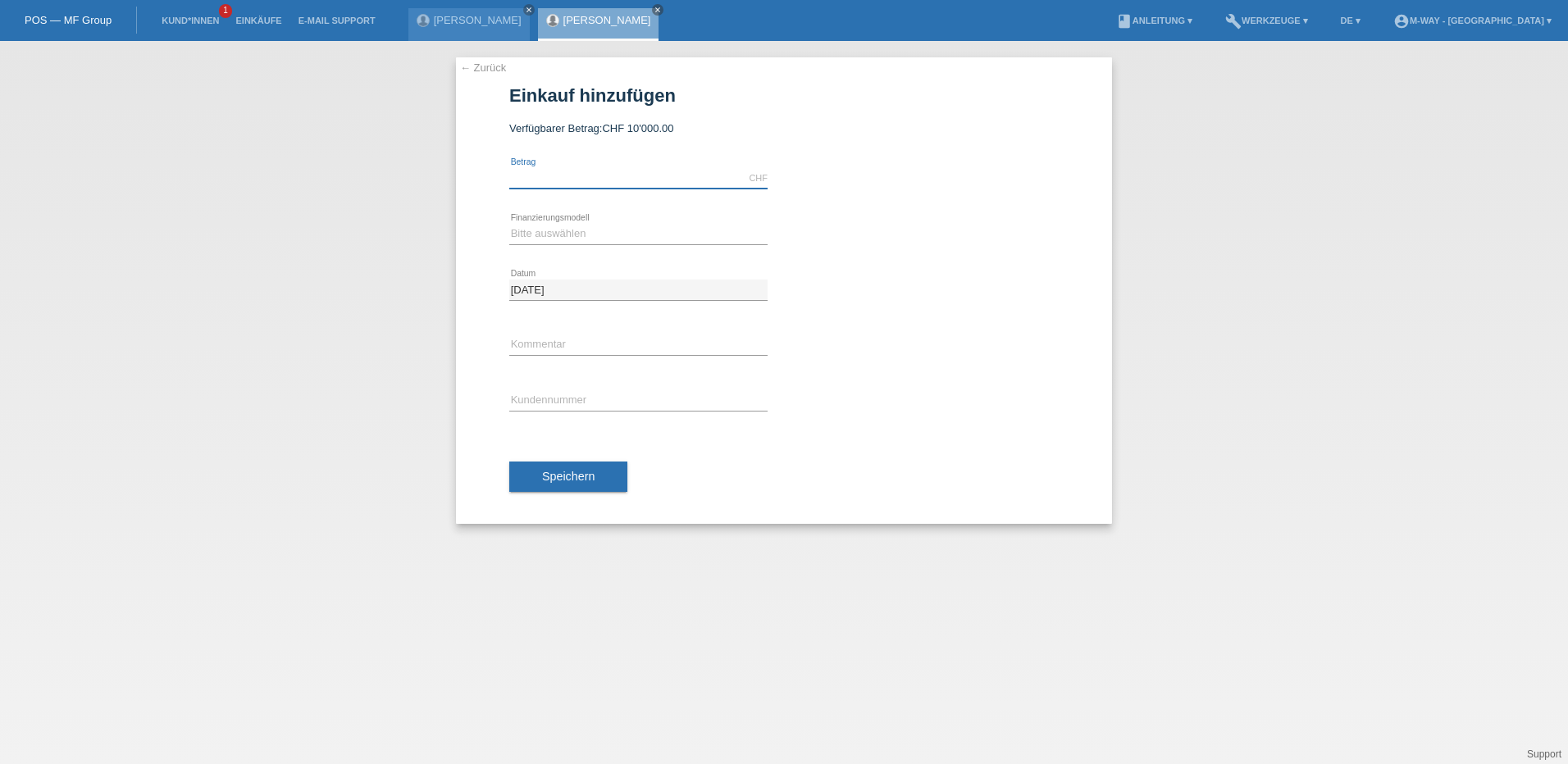
click at [557, 180] on input "text" at bounding box center [638, 178] width 259 height 20
type input "3457.35"
click at [561, 233] on select "Bitte auswählen Fixe Raten Kauf auf Rechnung mit Teilzahlungsoption" at bounding box center [638, 234] width 259 height 20
select select "77"
click at [509, 224] on select "Bitte auswählen Fixe Raten Kauf auf Rechnung mit Teilzahlungsoption" at bounding box center [638, 234] width 259 height 20
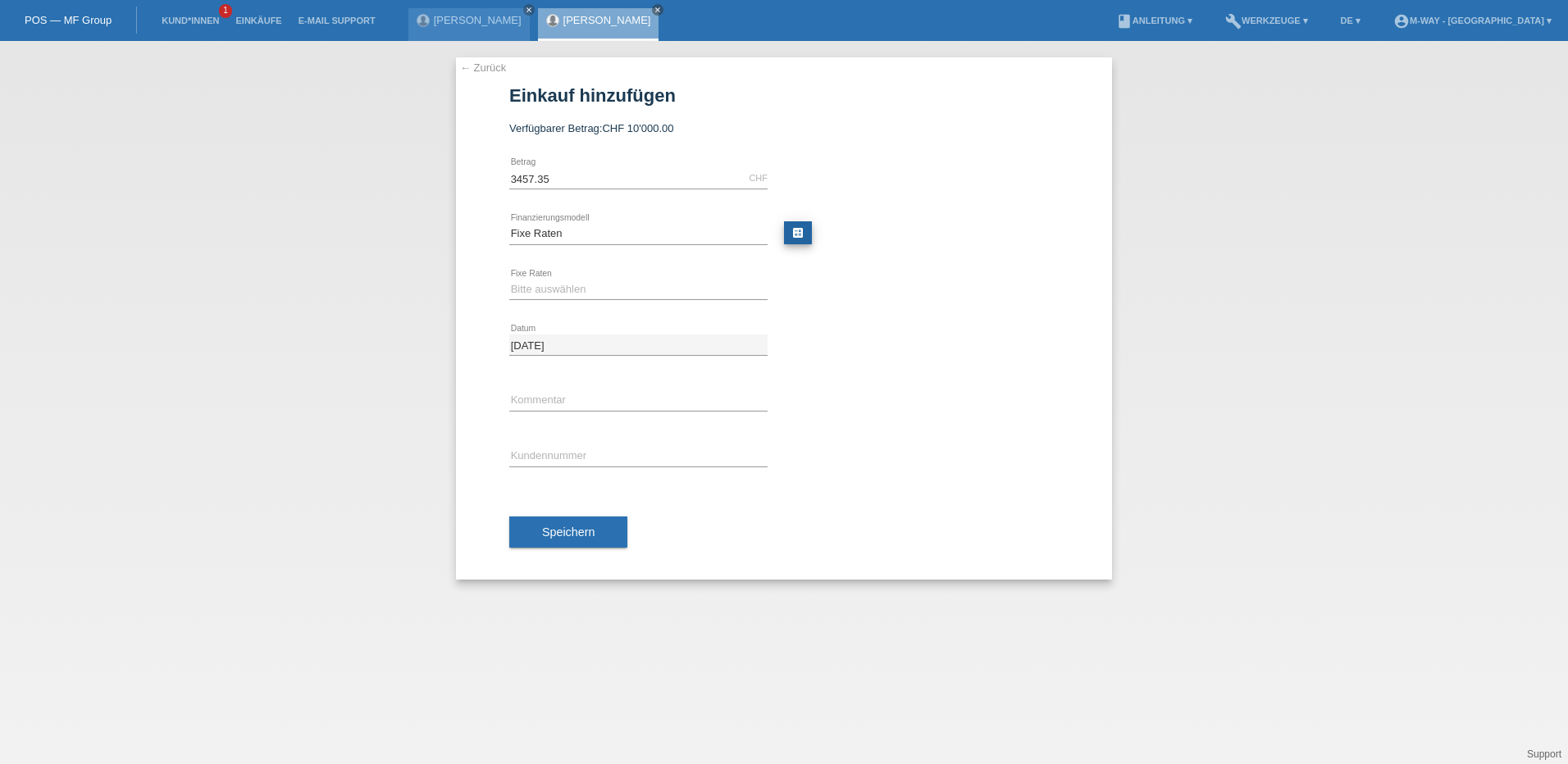
click at [796, 225] on link "calculate" at bounding box center [797, 233] width 28 height 23
type input "3457.35"
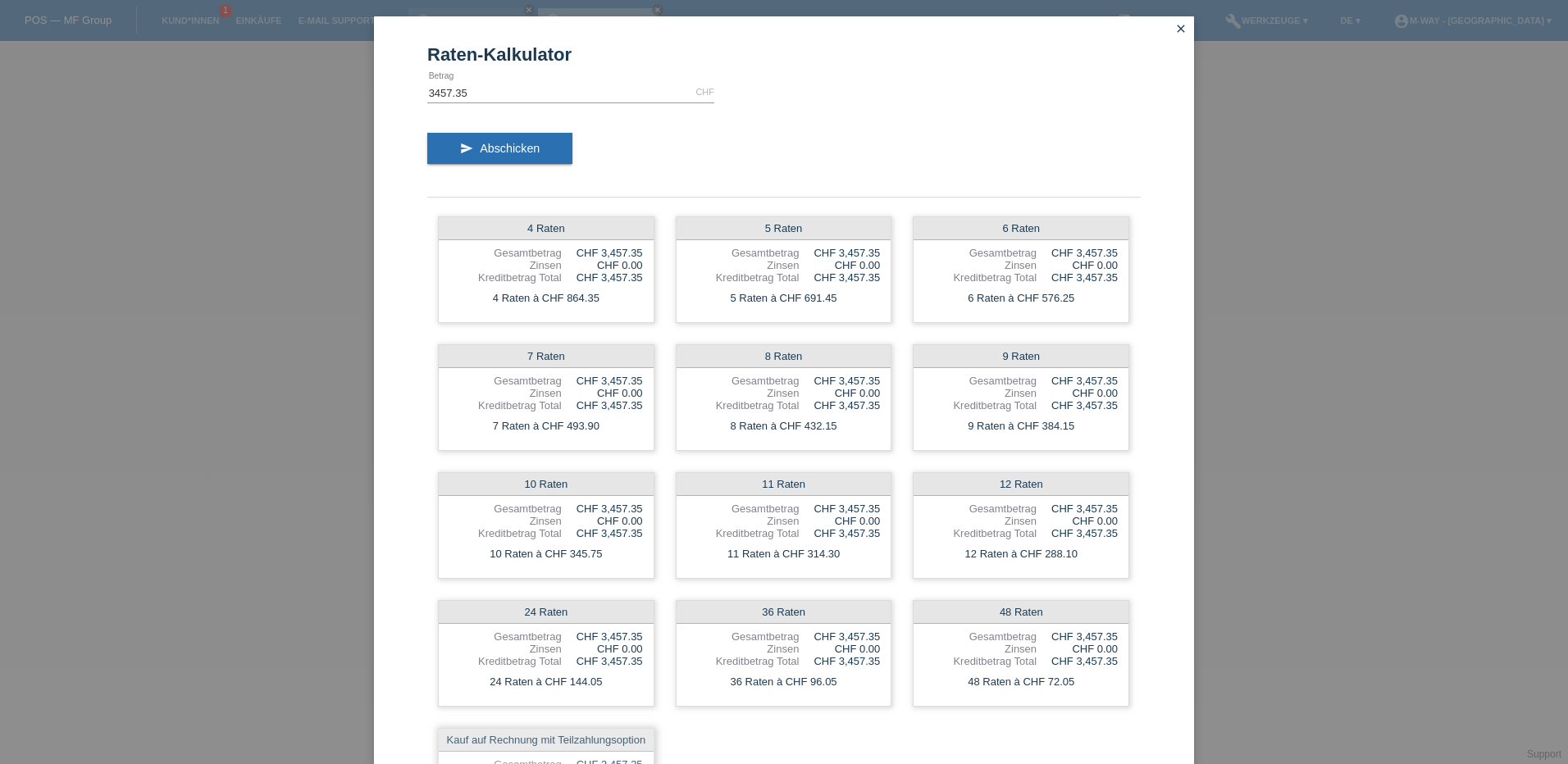
scroll to position [82, 0]
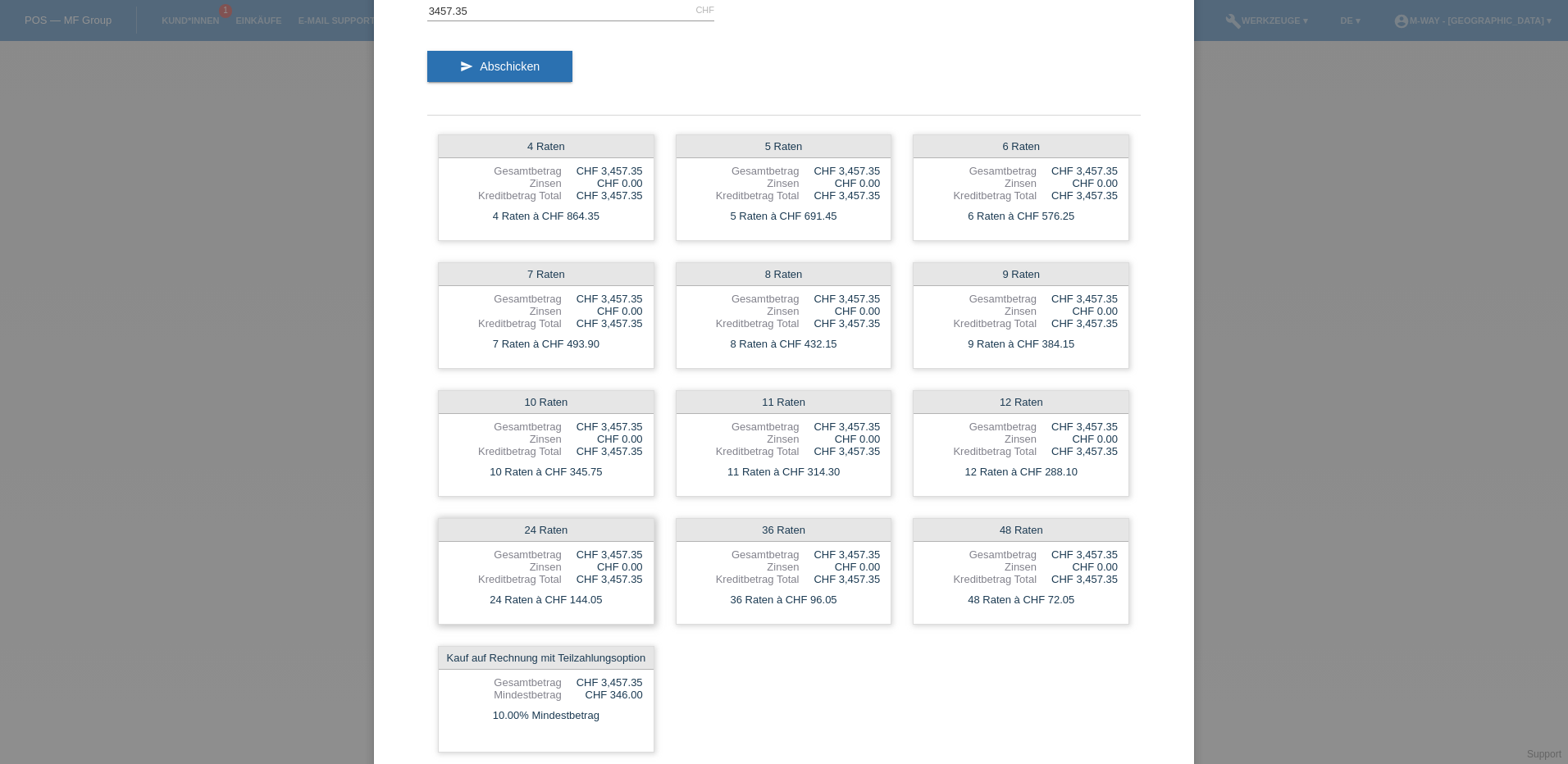
drag, startPoint x: 568, startPoint y: 597, endPoint x: 596, endPoint y: 601, distance: 28.3
click at [596, 601] on div "24 Raten à CHF 144.05" at bounding box center [547, 600] width 215 height 21
click at [569, 604] on div "24 Raten à CHF 144.05" at bounding box center [547, 600] width 215 height 21
click at [1336, 247] on div "Raten-Kalkulator 3457.35 CHF error Betrag send Abschicken 4 Raten Gesamtbetrag …" at bounding box center [784, 382] width 1568 height 764
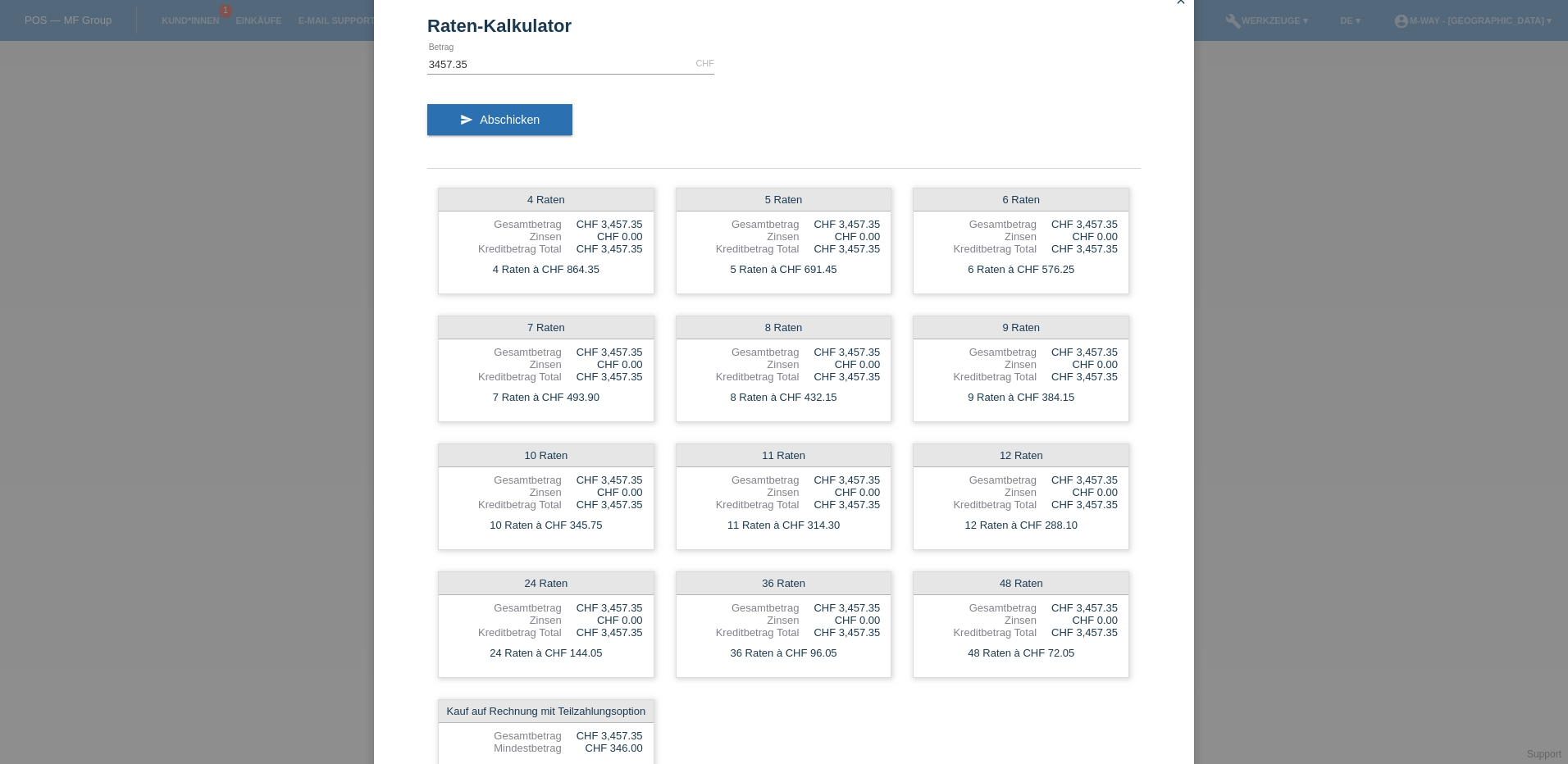
scroll to position [0, 0]
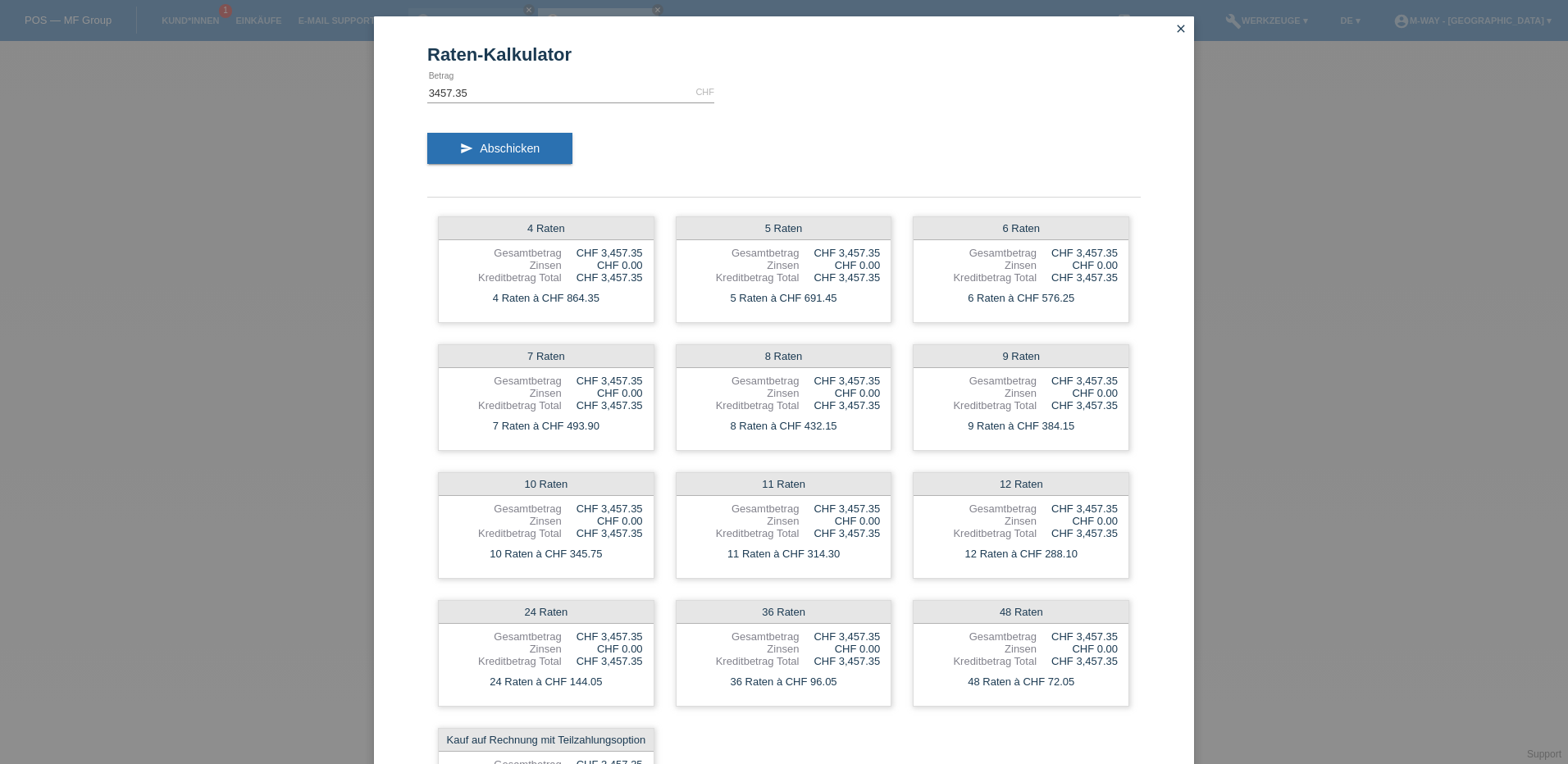
click at [1176, 25] on icon "close" at bounding box center [1180, 28] width 13 height 13
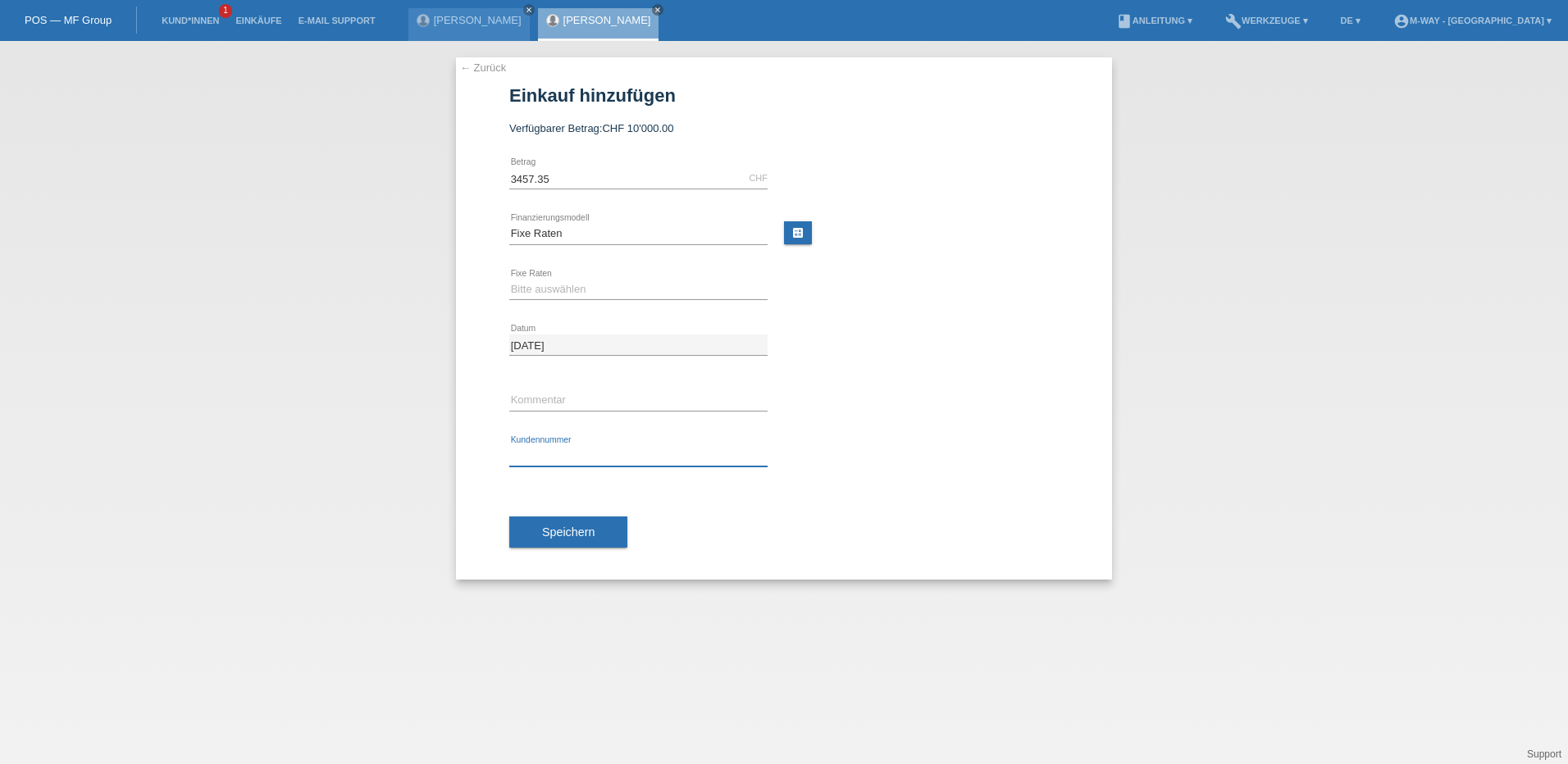
click at [563, 450] on input "text" at bounding box center [638, 456] width 259 height 20
type input "K293502"
click at [572, 527] on span "Speichern" at bounding box center [568, 531] width 52 height 13
click at [593, 290] on select "Bitte auswählen 4 Raten 5 Raten 6 Raten 7 Raten 8 Raten 9 Raten 10 Raten 11 Rat…" at bounding box center [638, 290] width 259 height 20
select select "202"
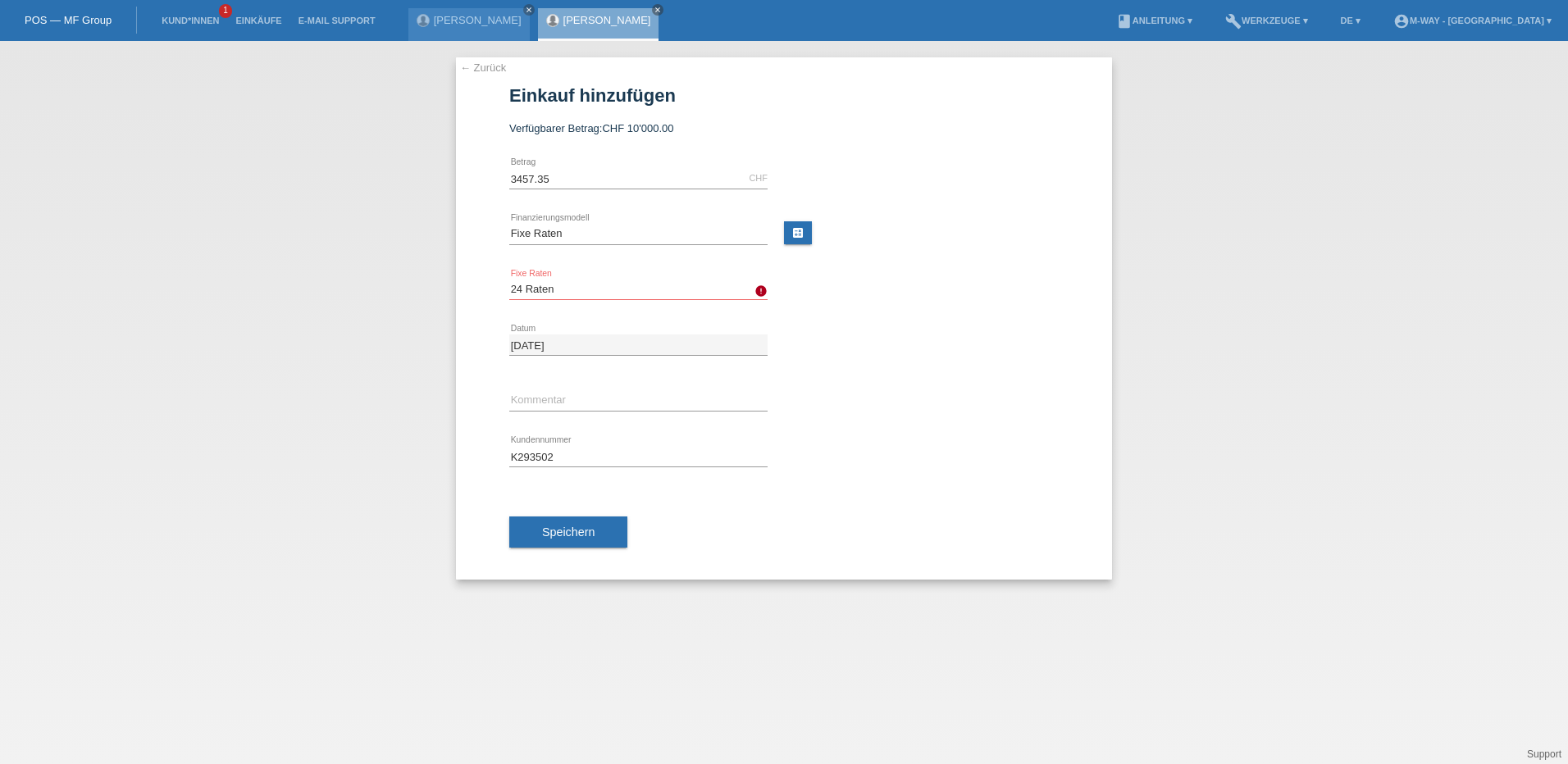
click at [509, 280] on select "Bitte auswählen 4 Raten 5 Raten 6 Raten 7 Raten 8 Raten 9 Raten 10 Raten 11 Rat…" at bounding box center [638, 290] width 259 height 20
click at [563, 535] on span "Speichern" at bounding box center [568, 531] width 52 height 13
